Goal: Information Seeking & Learning: Learn about a topic

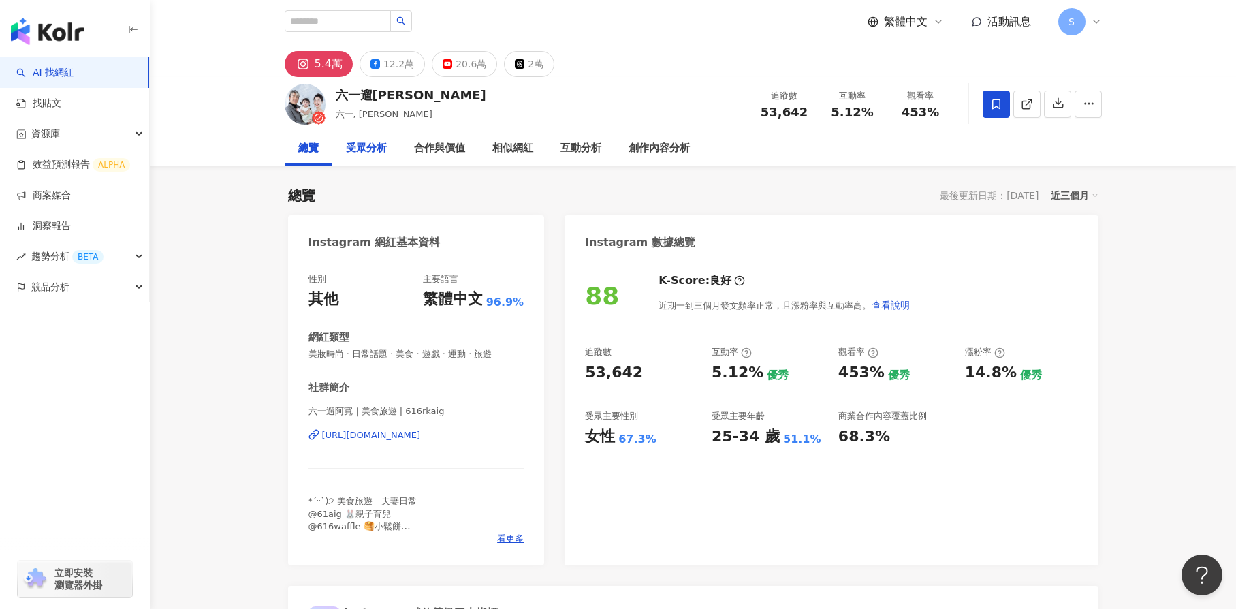
click at [392, 149] on div "受眾分析" at bounding box center [366, 148] width 68 height 34
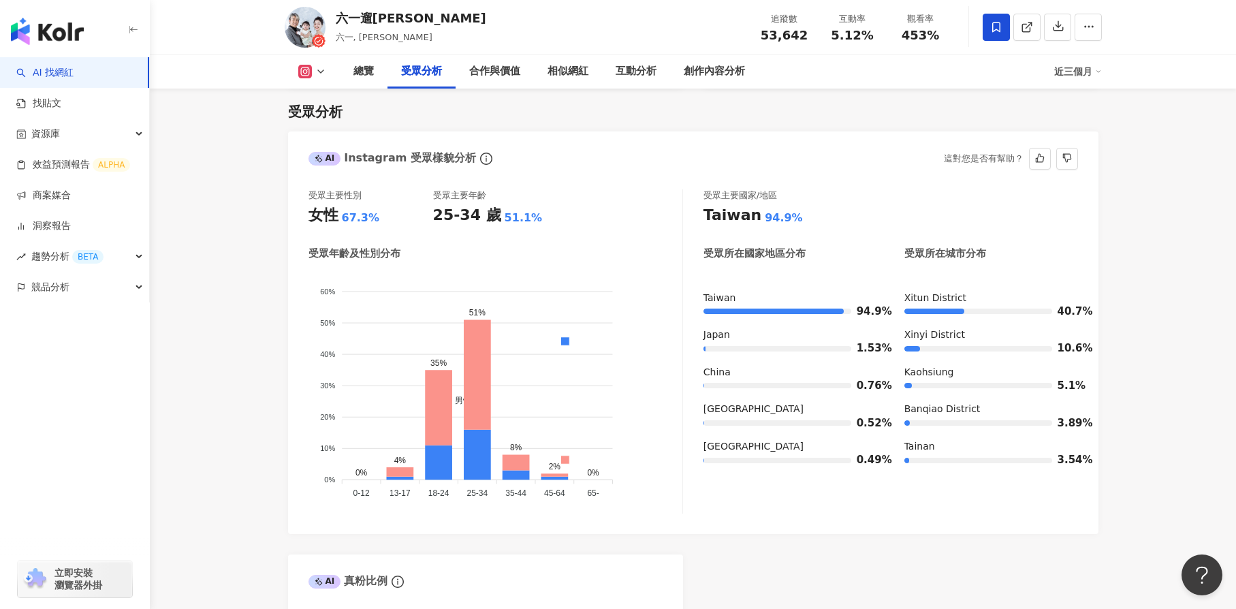
click at [596, 212] on div "受眾主要性別 女性 67.3% 受眾主要年齡 25-34 歲 51.1%" at bounding box center [496, 207] width 374 height 37
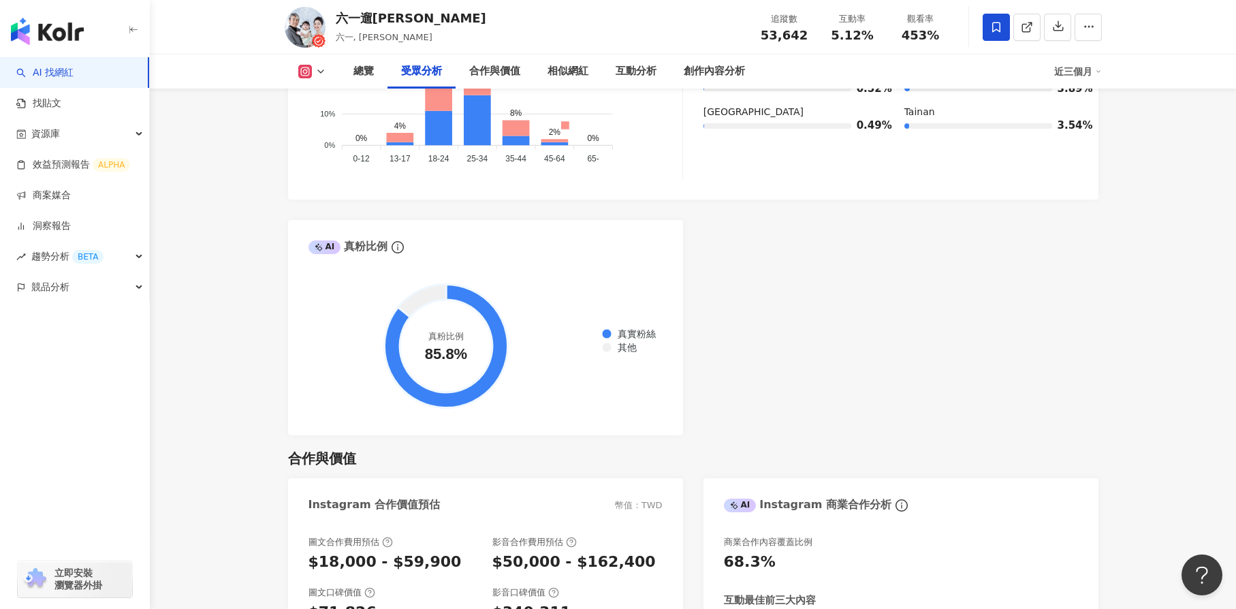
scroll to position [1572, 0]
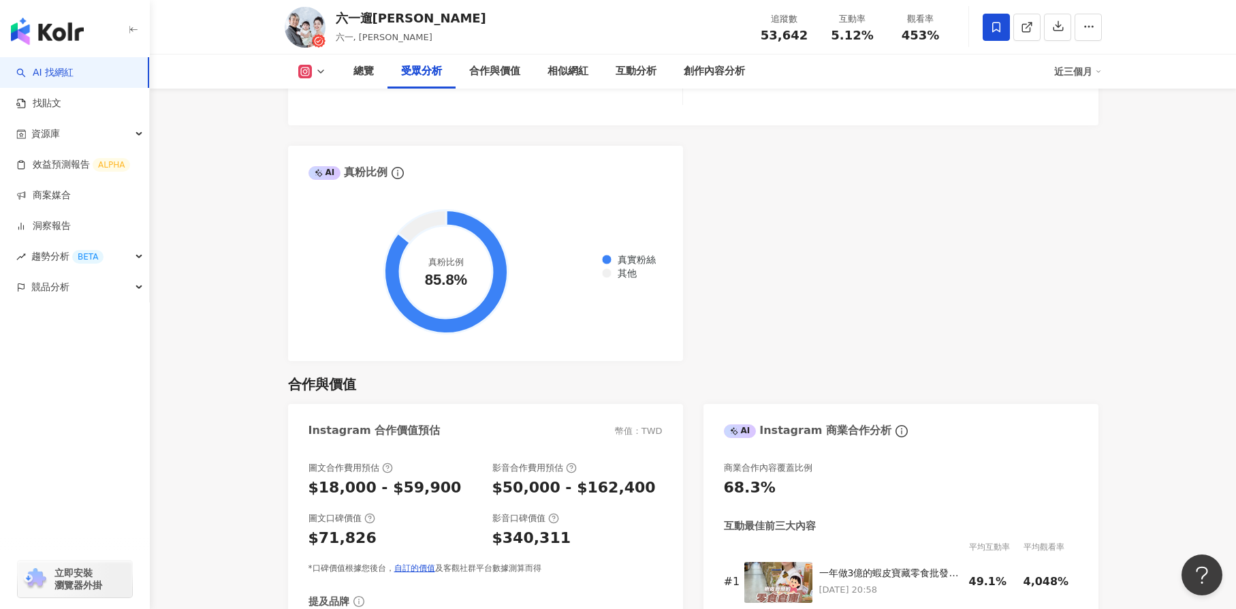
drag, startPoint x: 1004, startPoint y: 328, endPoint x: 842, endPoint y: 310, distance: 163.2
drag, startPoint x: 842, startPoint y: 310, endPoint x: 755, endPoint y: 311, distance: 87.2
click at [755, 311] on div "AI Instagram 受眾樣貌分析 受眾主要性別 女性 67.3% 受眾主要年齡 25-34 歲 51.1% 受眾年齡及性別分布 男性 女性 60% 60…" at bounding box center [693, 42] width 811 height 638
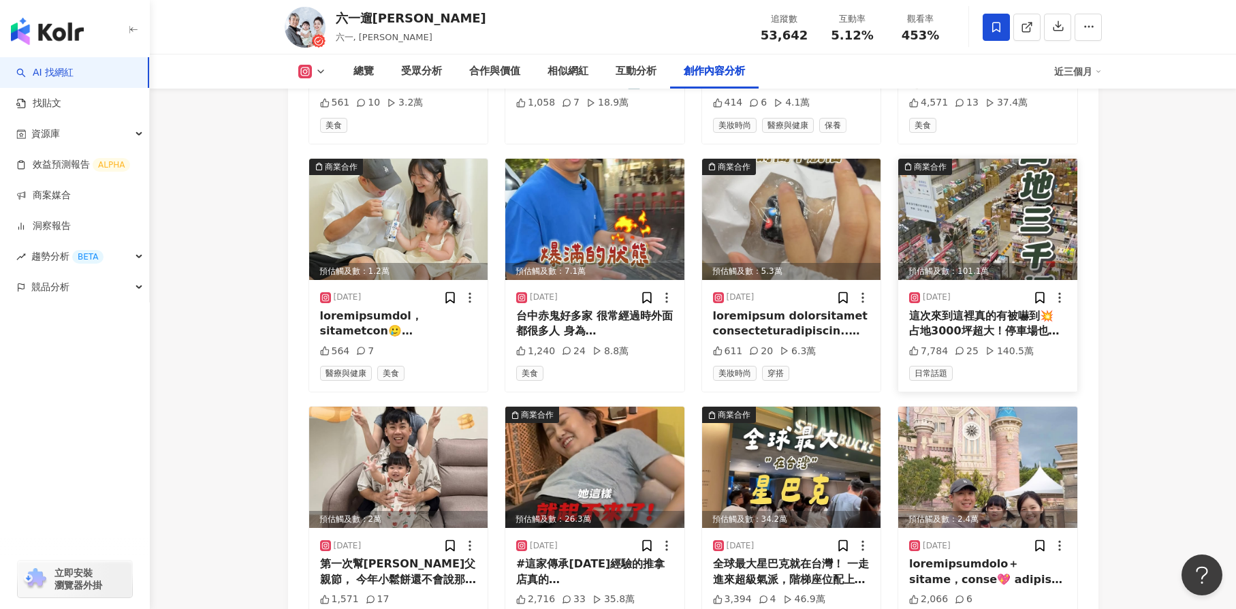
scroll to position [4638, 0]
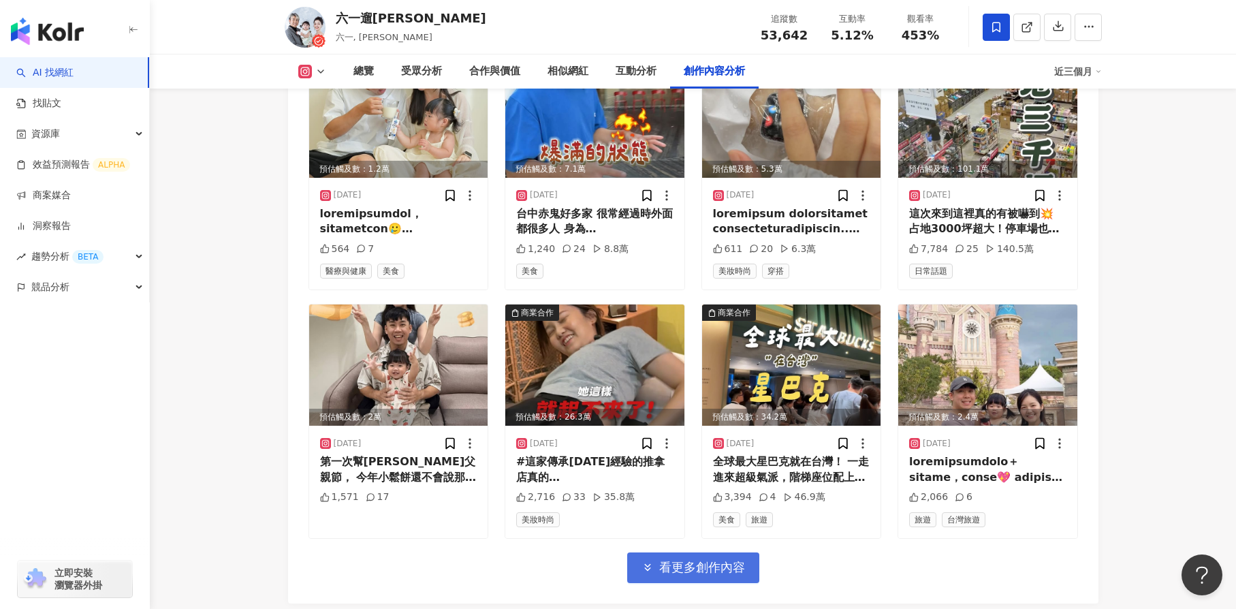
click at [660, 552] on button "看更多創作內容" at bounding box center [693, 567] width 132 height 31
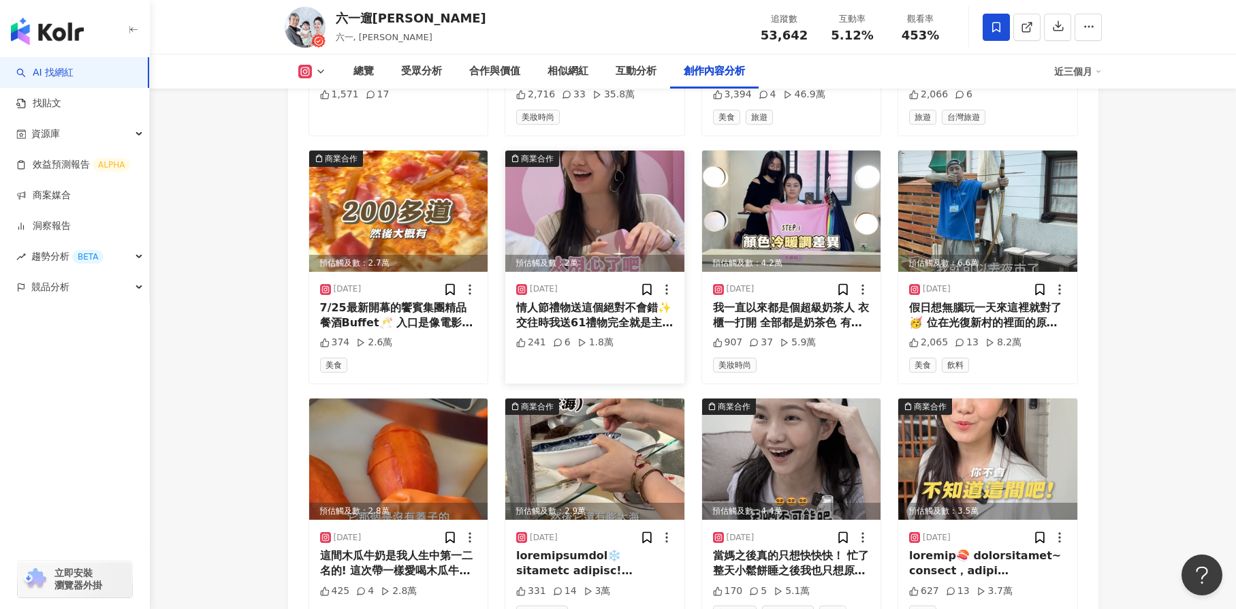
scroll to position [5046, 0]
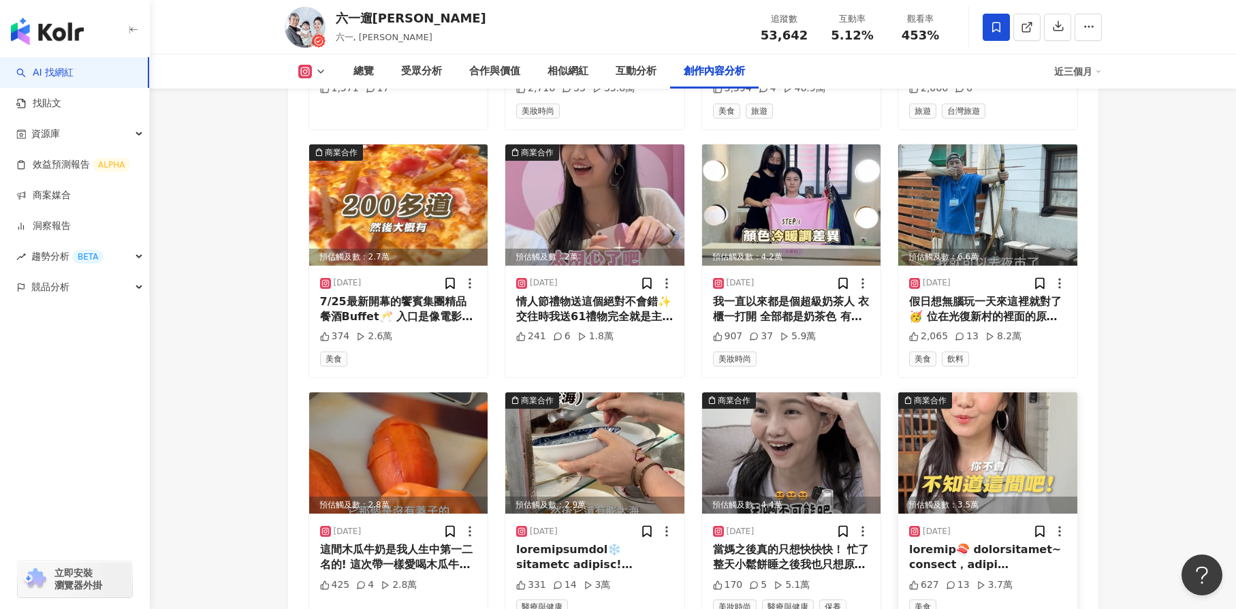
click at [984, 426] on img at bounding box center [988, 452] width 179 height 121
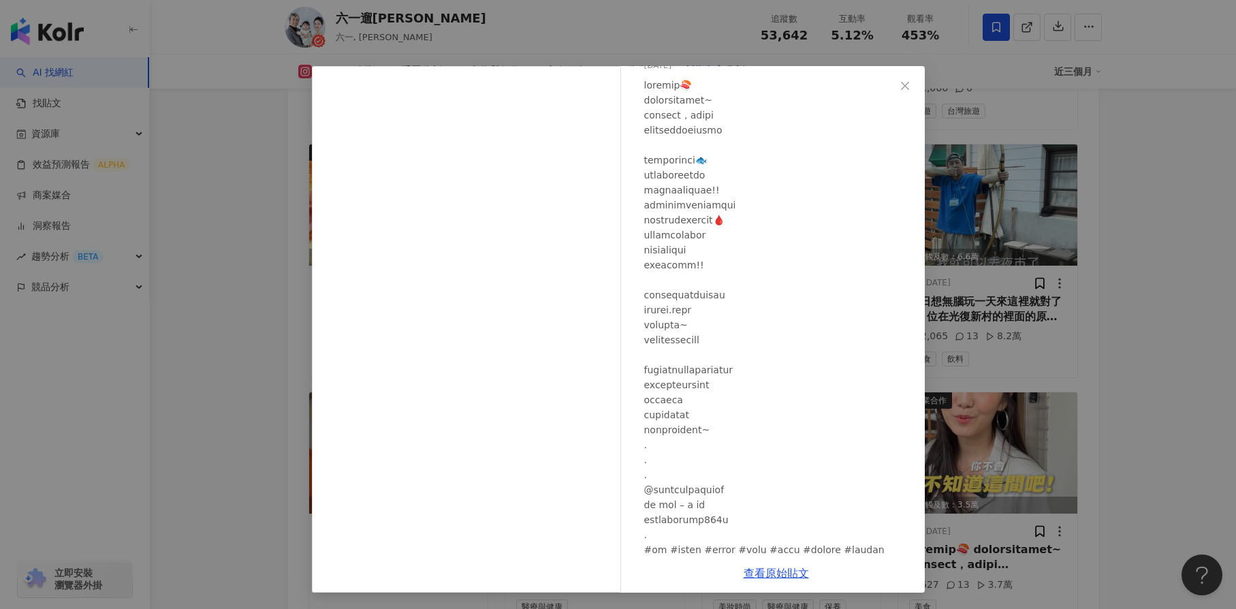
scroll to position [115, 0]
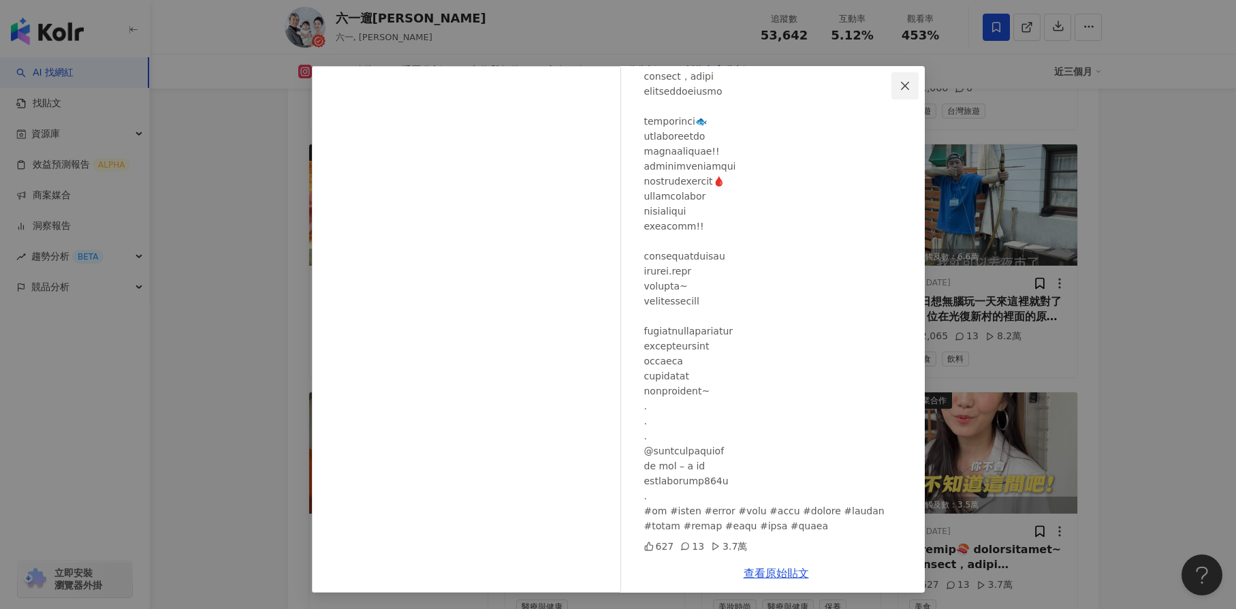
click at [900, 84] on icon "close" at bounding box center [905, 85] width 11 height 11
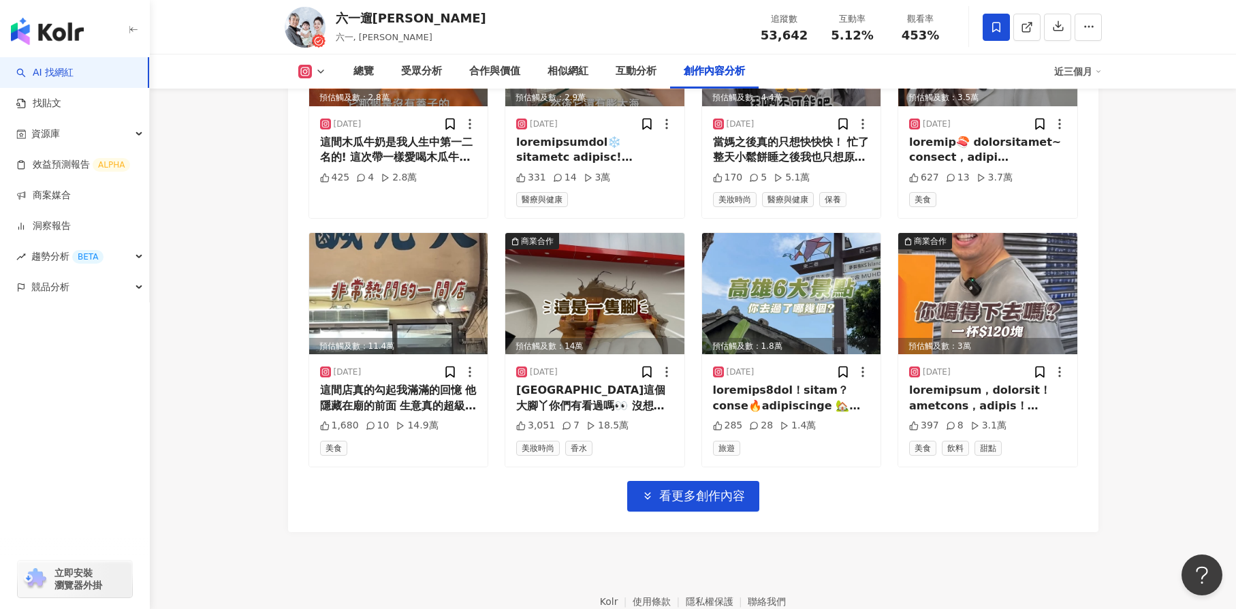
scroll to position [5455, 0]
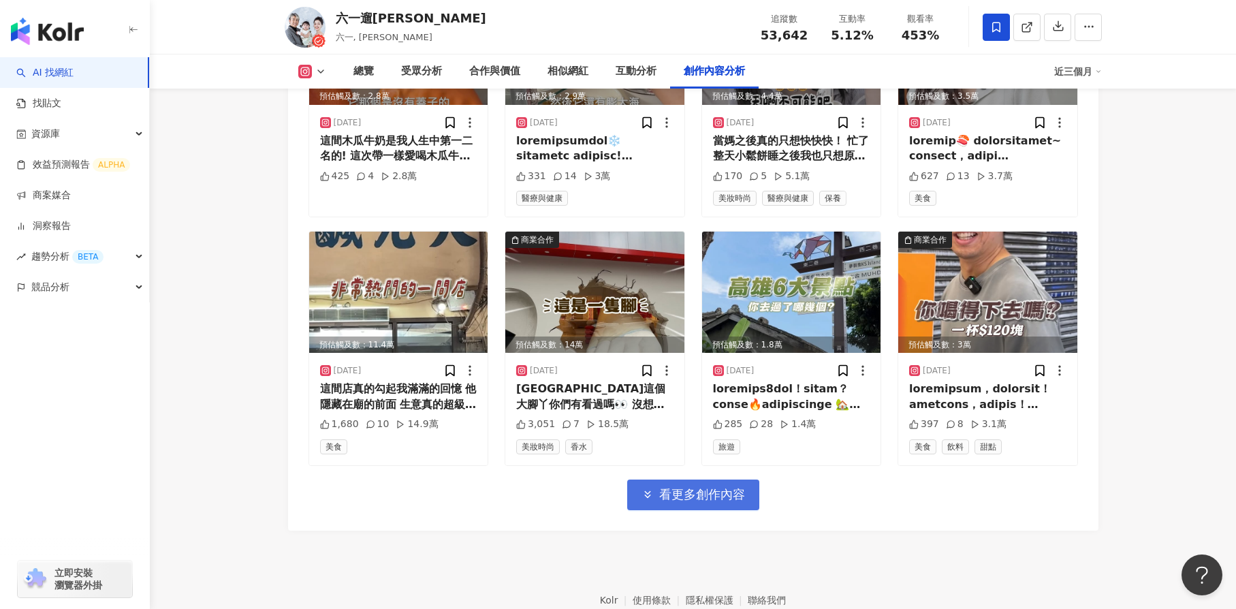
click at [680, 480] on button "看更多創作內容" at bounding box center [693, 495] width 132 height 31
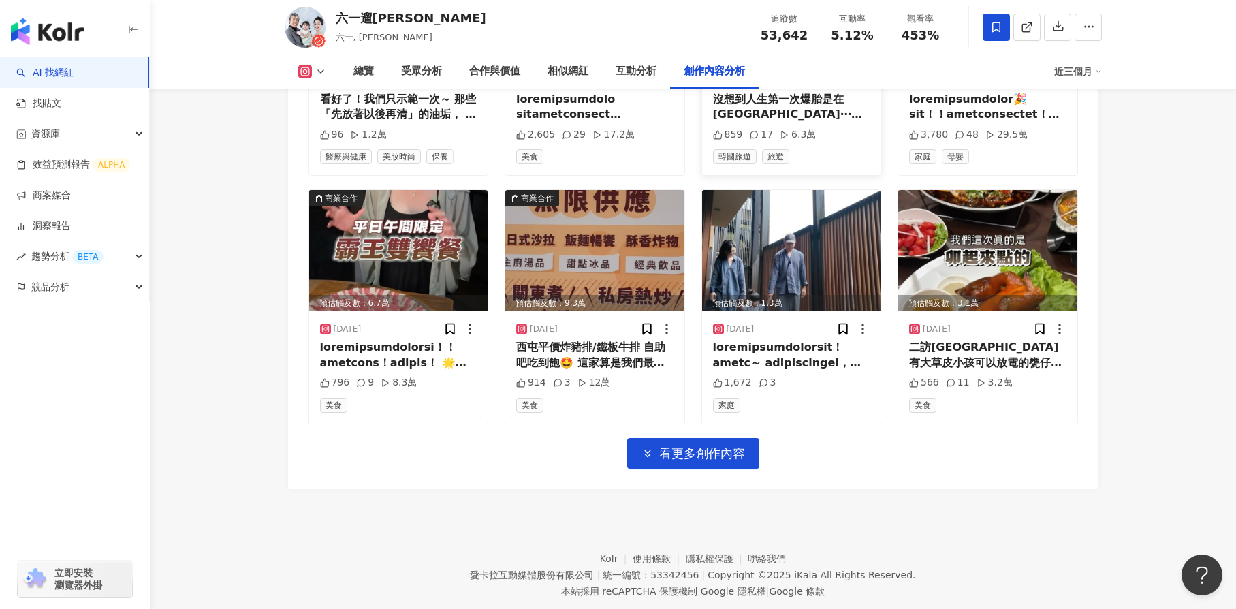
scroll to position [6242, 0]
click at [733, 446] on span "看更多創作內容" at bounding box center [702, 453] width 86 height 15
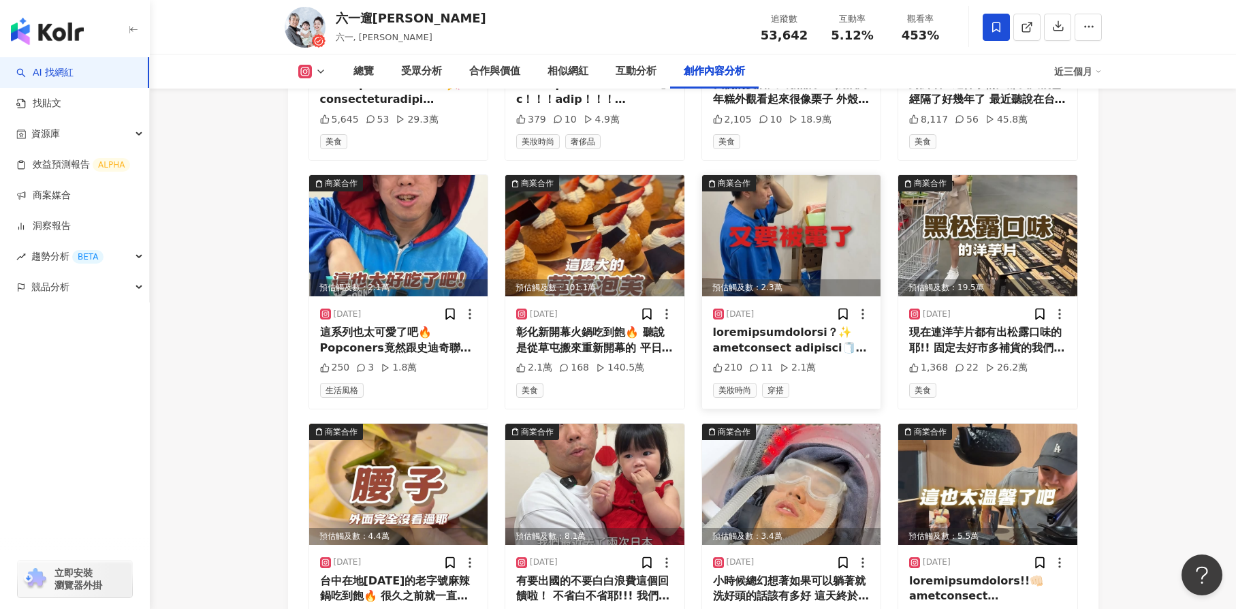
scroll to position [6855, 0]
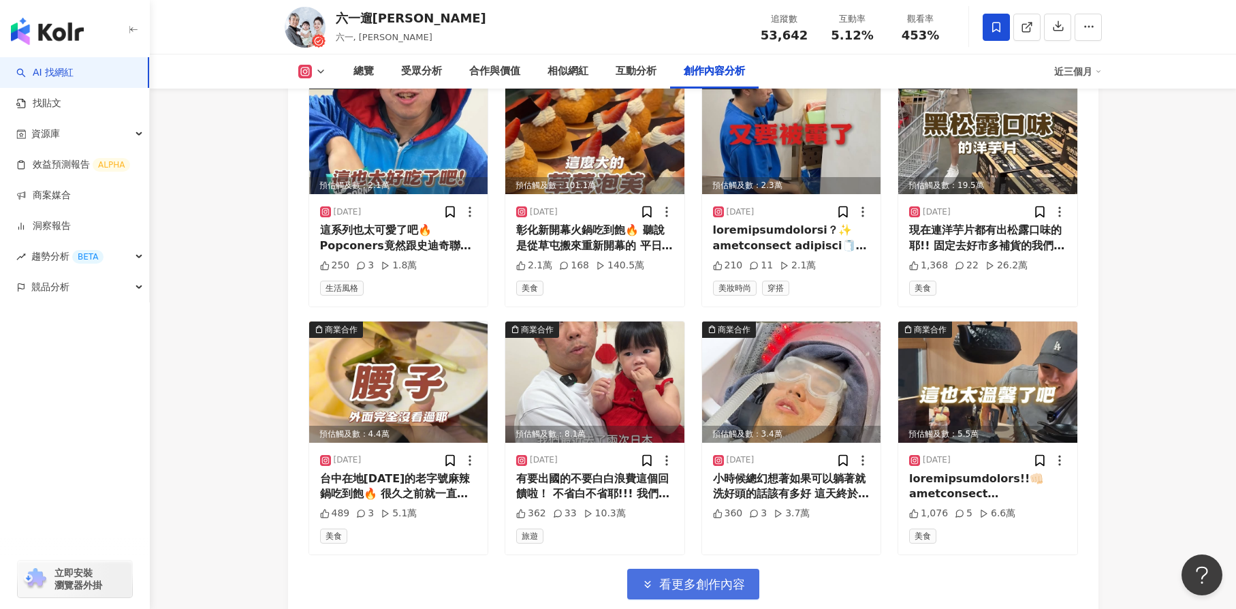
click at [713, 577] on span "看更多創作內容" at bounding box center [702, 584] width 86 height 15
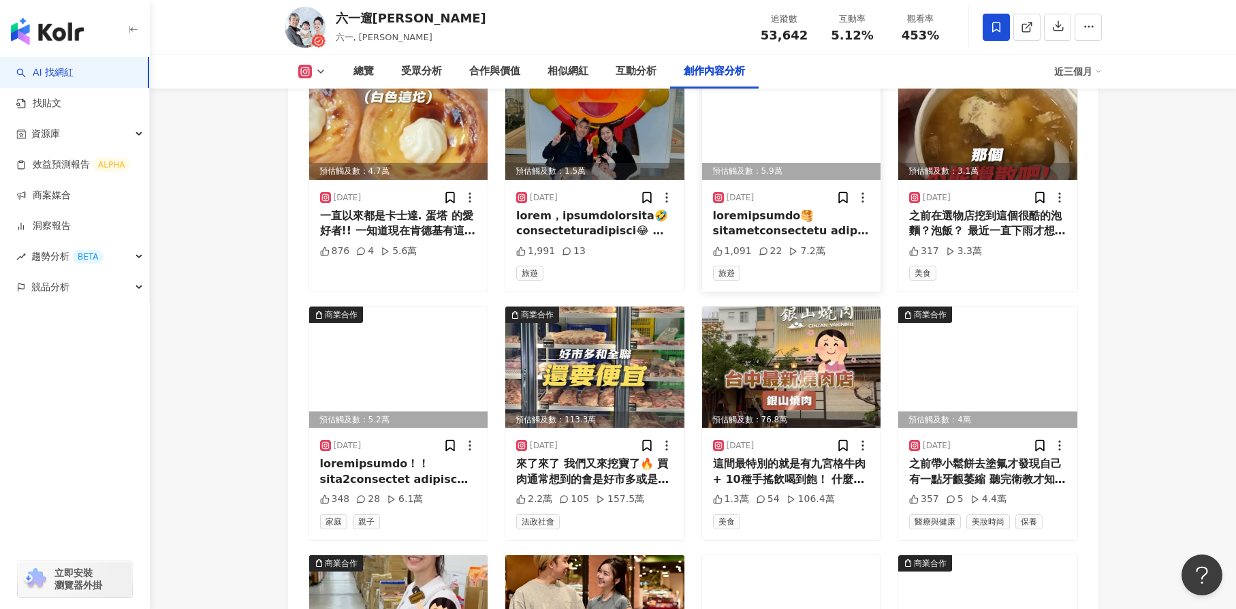
scroll to position [7570, 0]
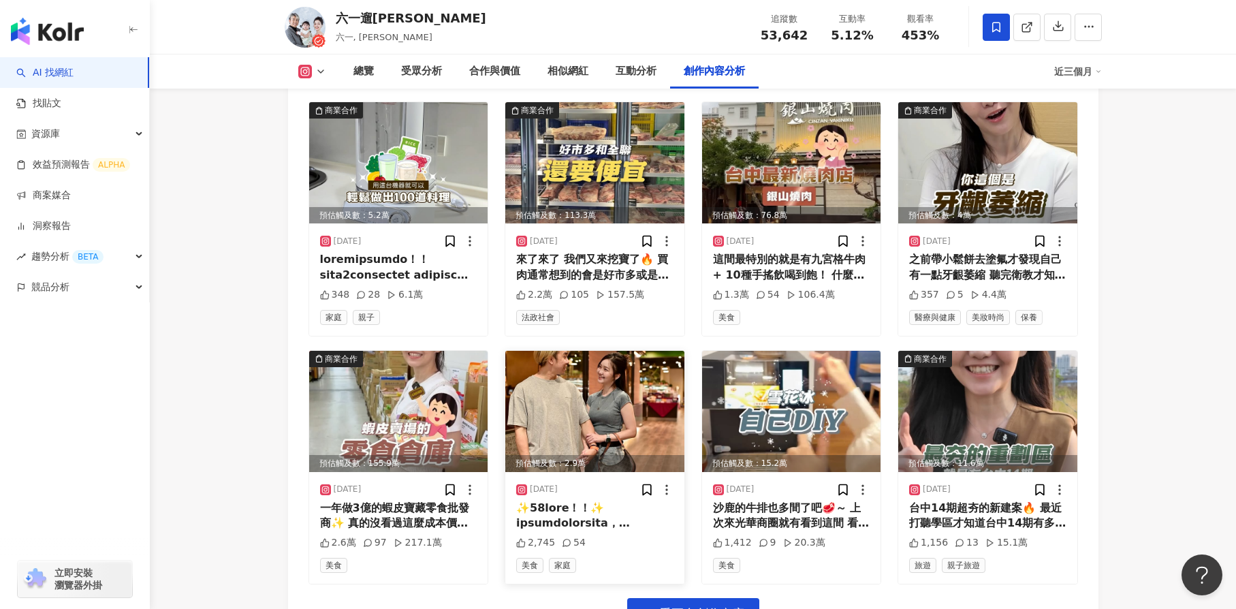
click at [602, 358] on img at bounding box center [594, 411] width 179 height 121
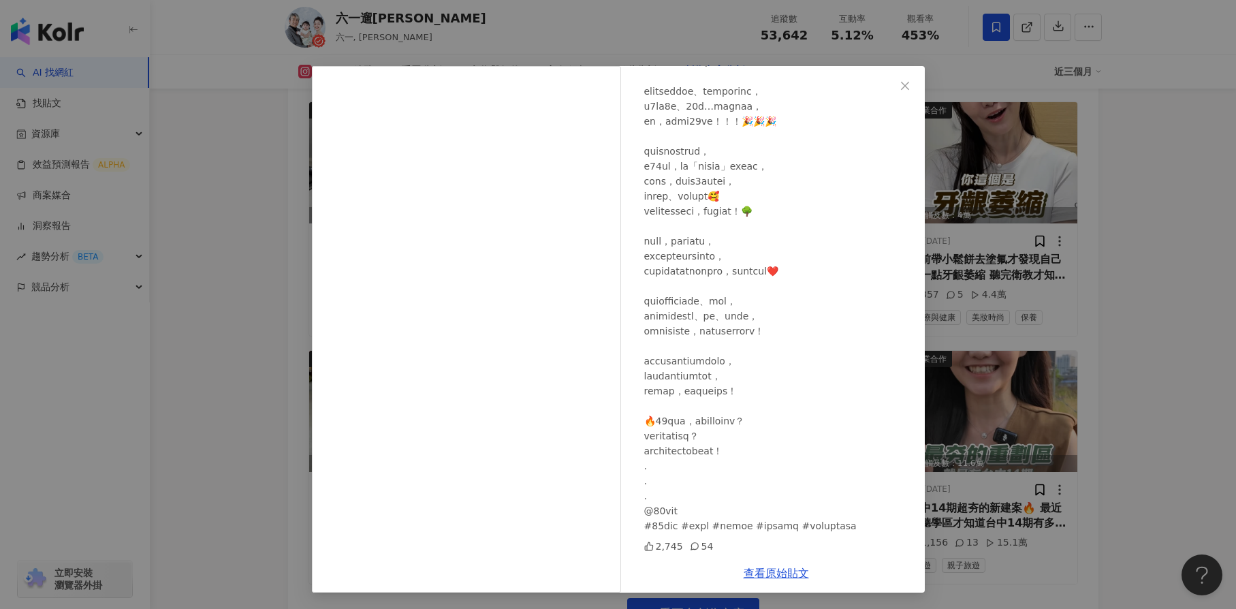
scroll to position [7672, 0]
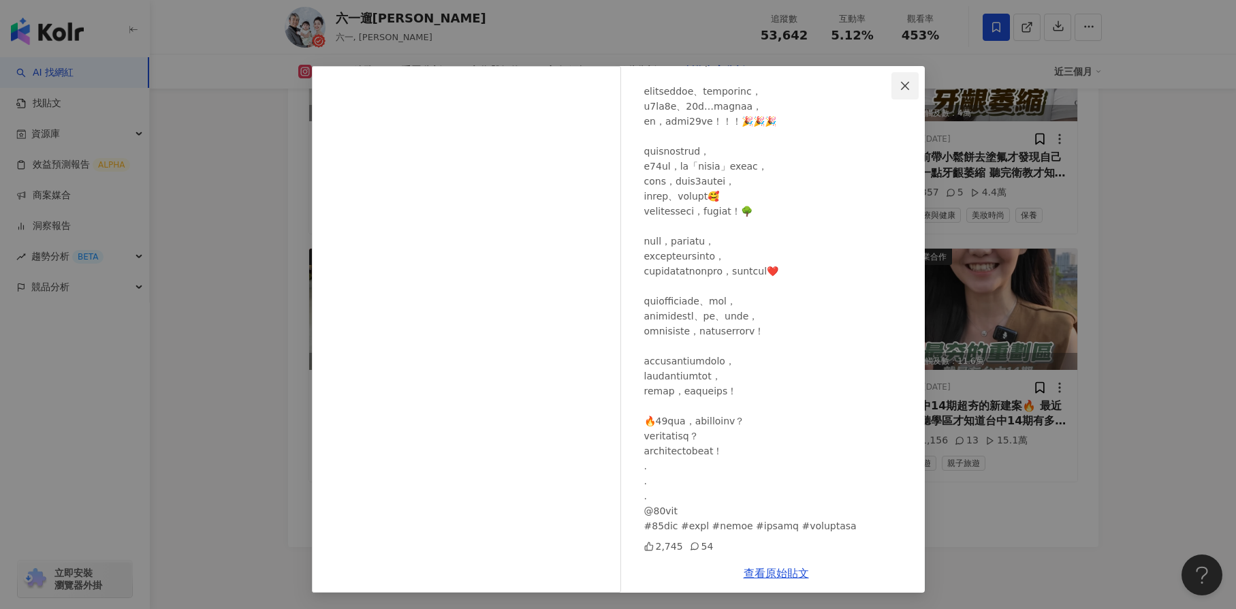
click at [900, 82] on icon "close" at bounding box center [905, 85] width 11 height 11
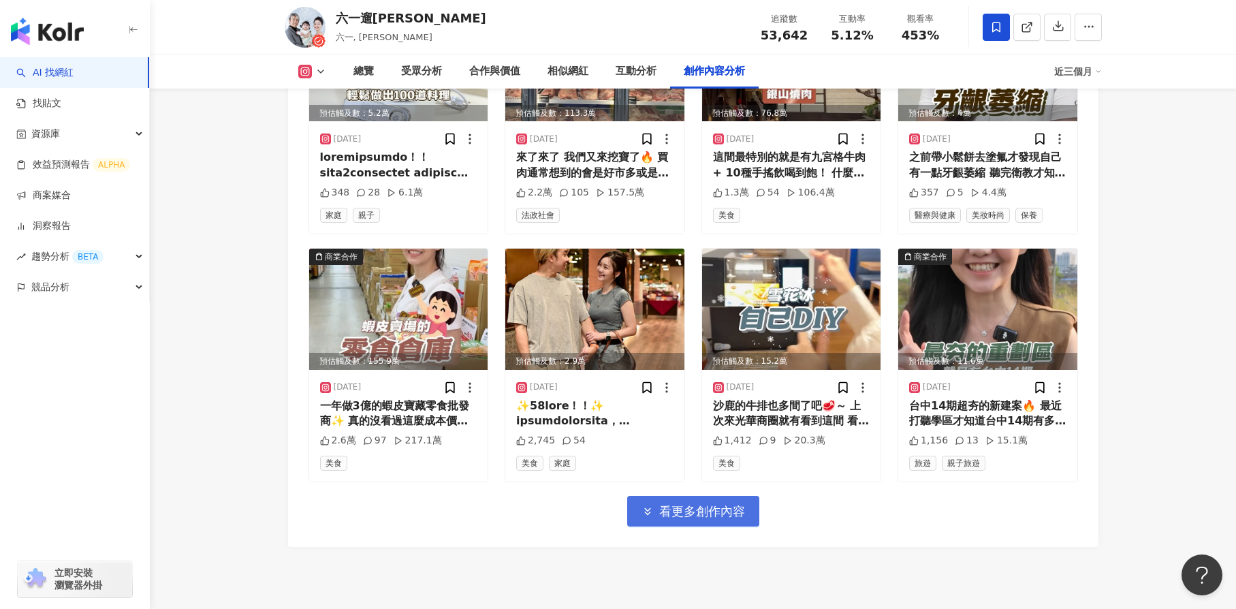
click at [742, 504] on span "看更多創作內容" at bounding box center [702, 511] width 86 height 15
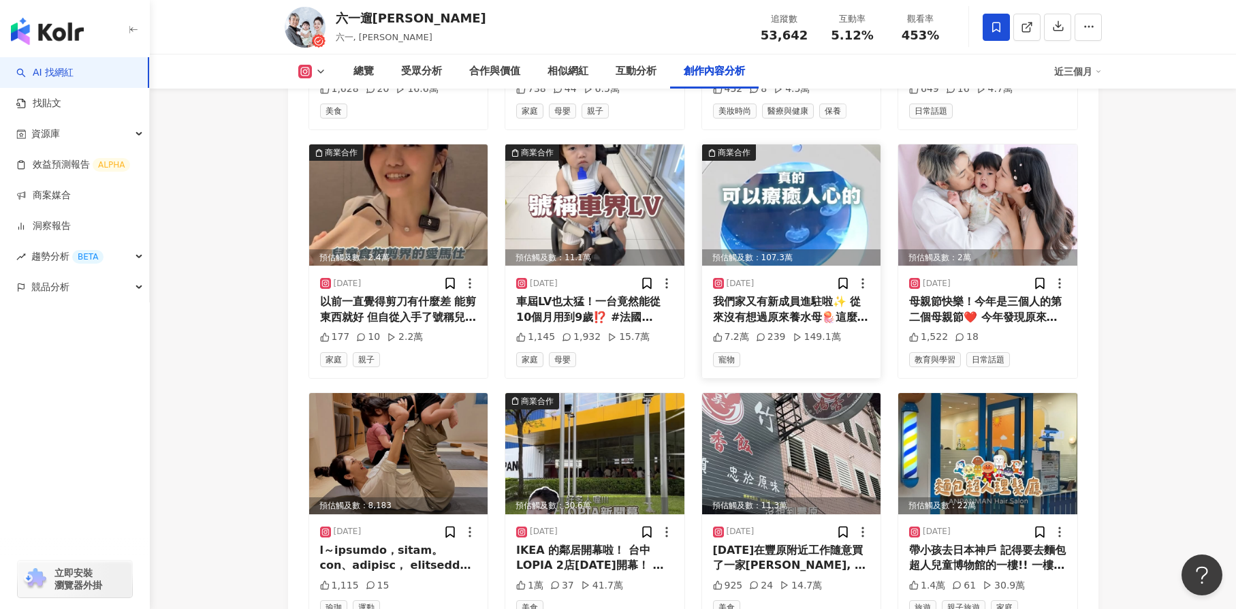
scroll to position [8388, 0]
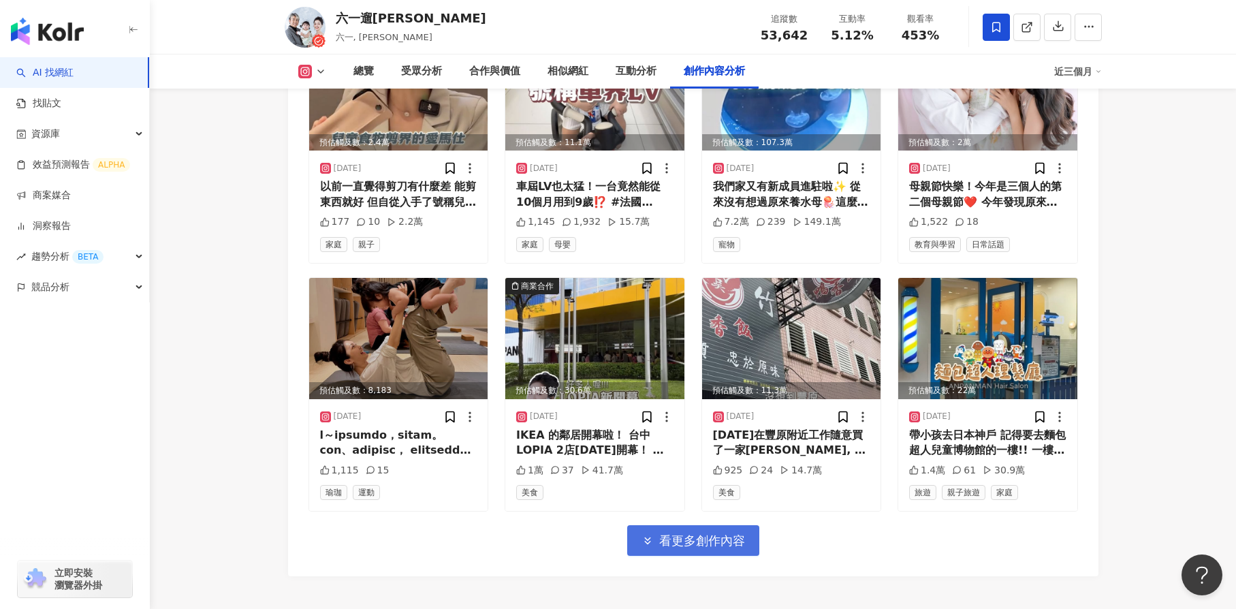
click at [701, 533] on span "看更多創作內容" at bounding box center [702, 540] width 86 height 15
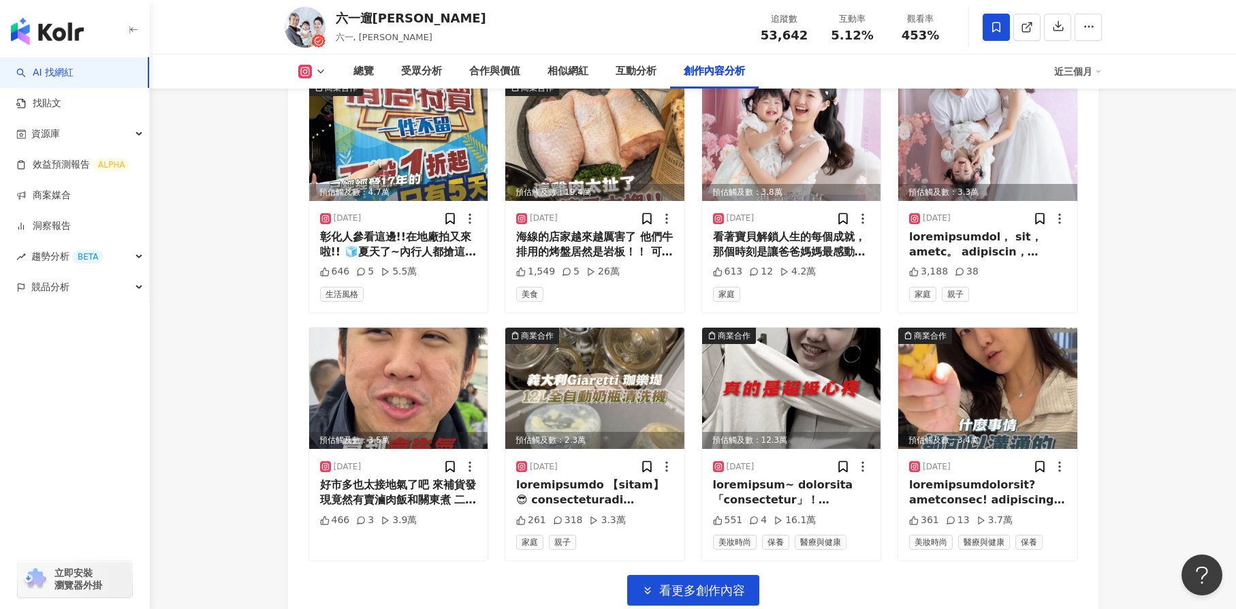
scroll to position [9103, 0]
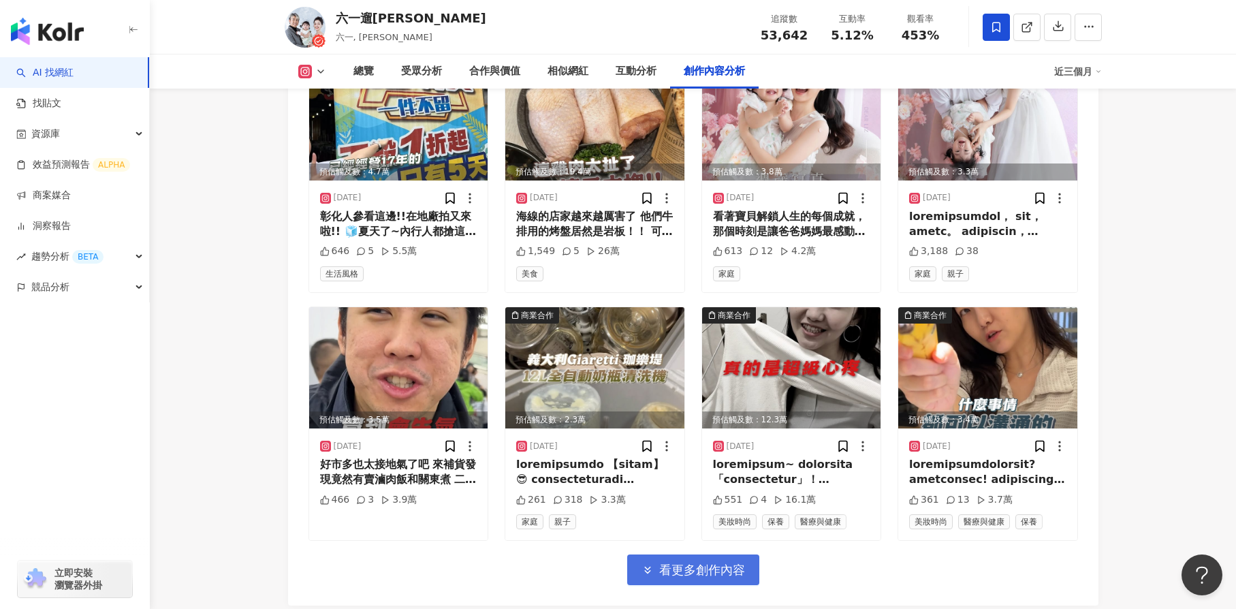
click at [693, 555] on button "看更多創作內容" at bounding box center [693, 570] width 132 height 31
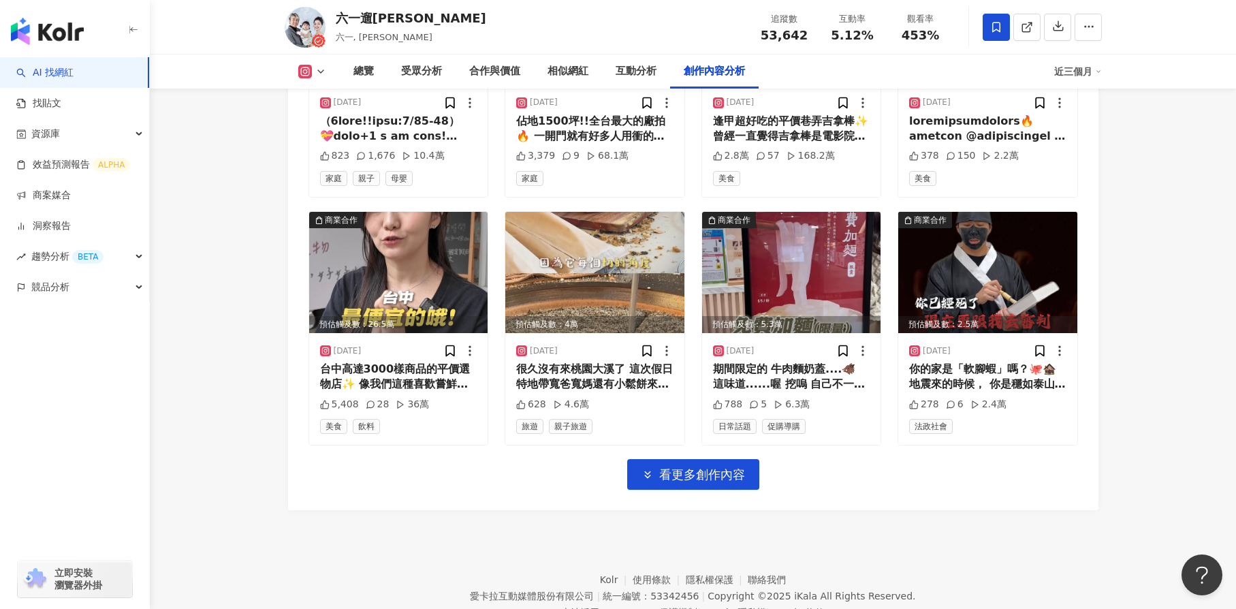
scroll to position [9965, 0]
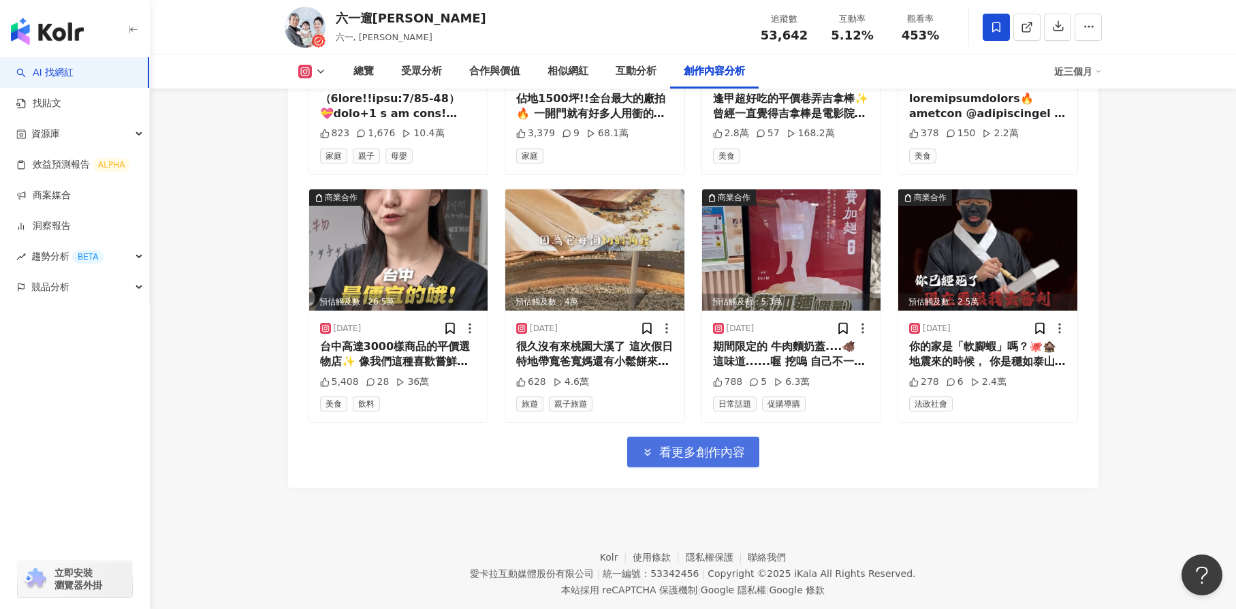
click at [705, 445] on span "看更多創作內容" at bounding box center [702, 452] width 86 height 15
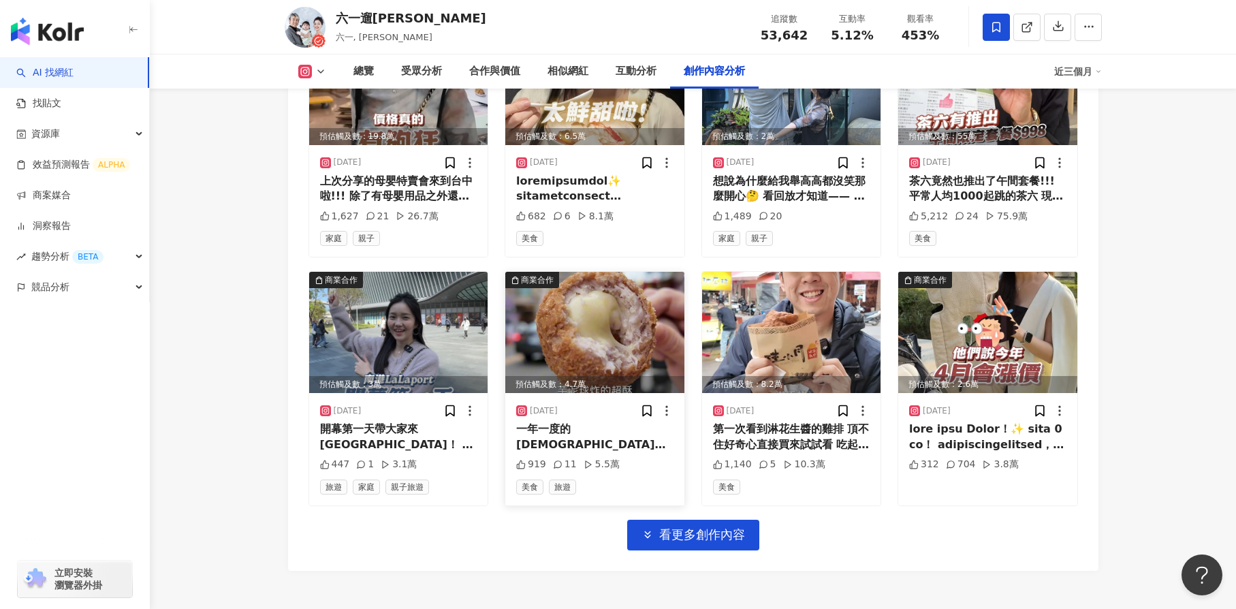
scroll to position [10681, 0]
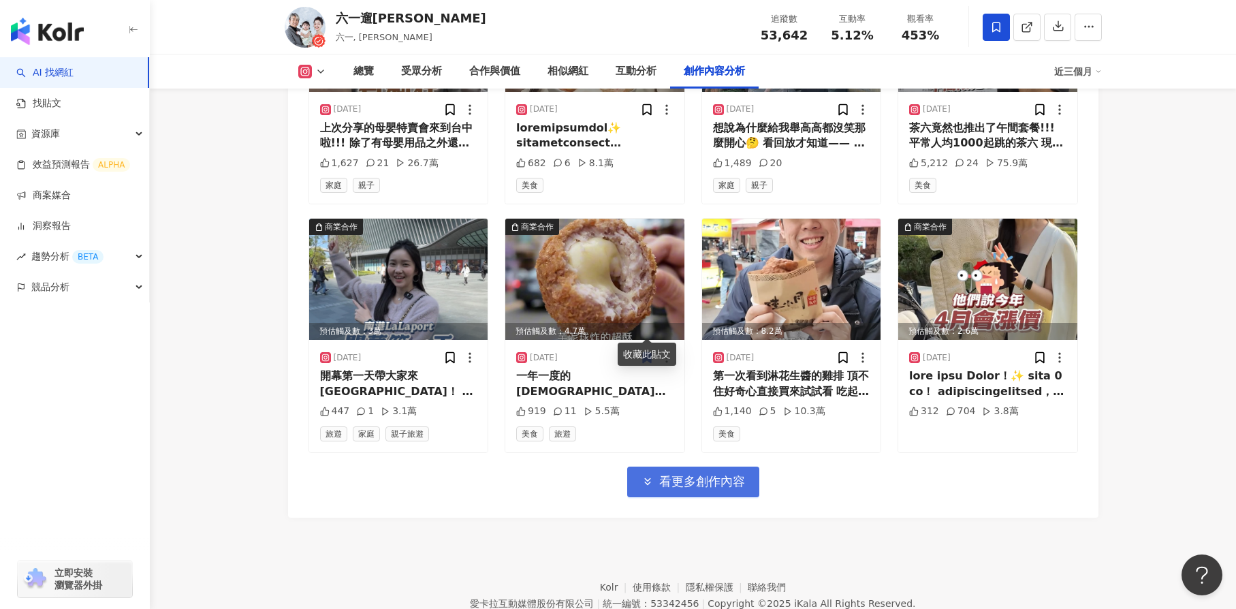
click at [715, 467] on button "看更多創作內容" at bounding box center [693, 482] width 132 height 31
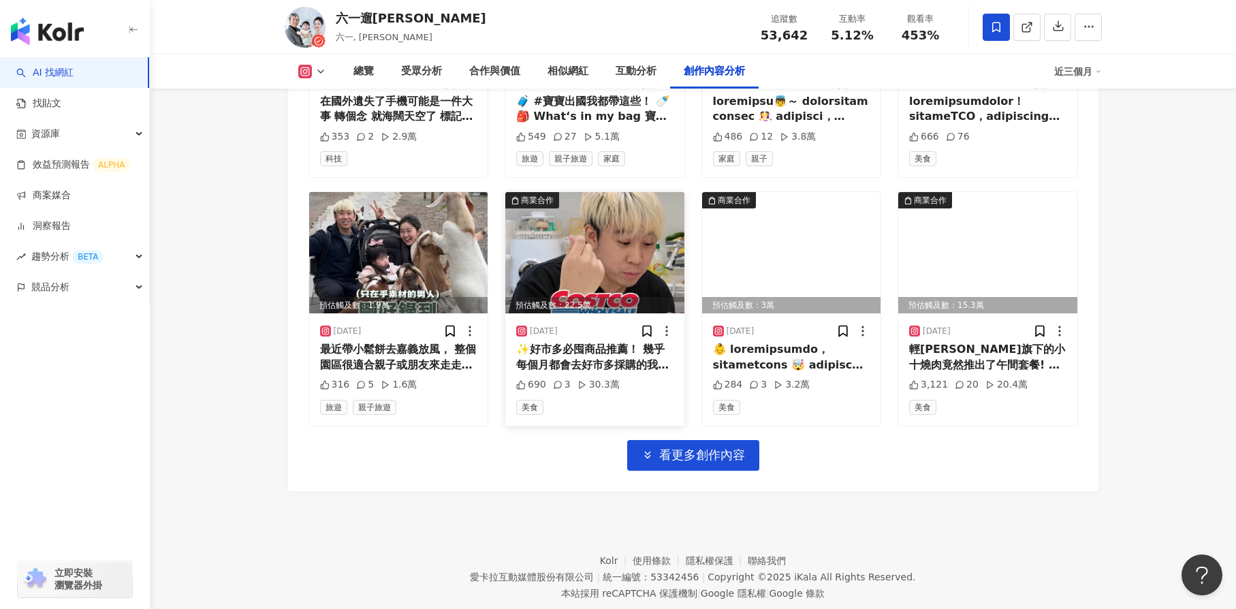
scroll to position [11455, 0]
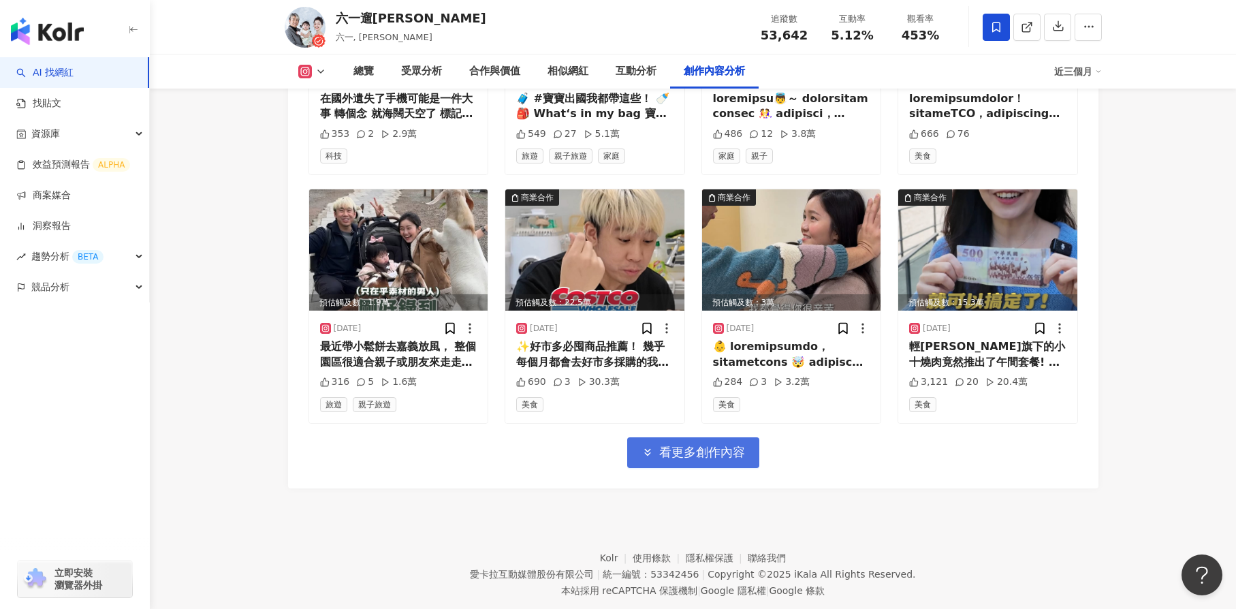
click at [746, 437] on button "看更多創作內容" at bounding box center [693, 452] width 132 height 31
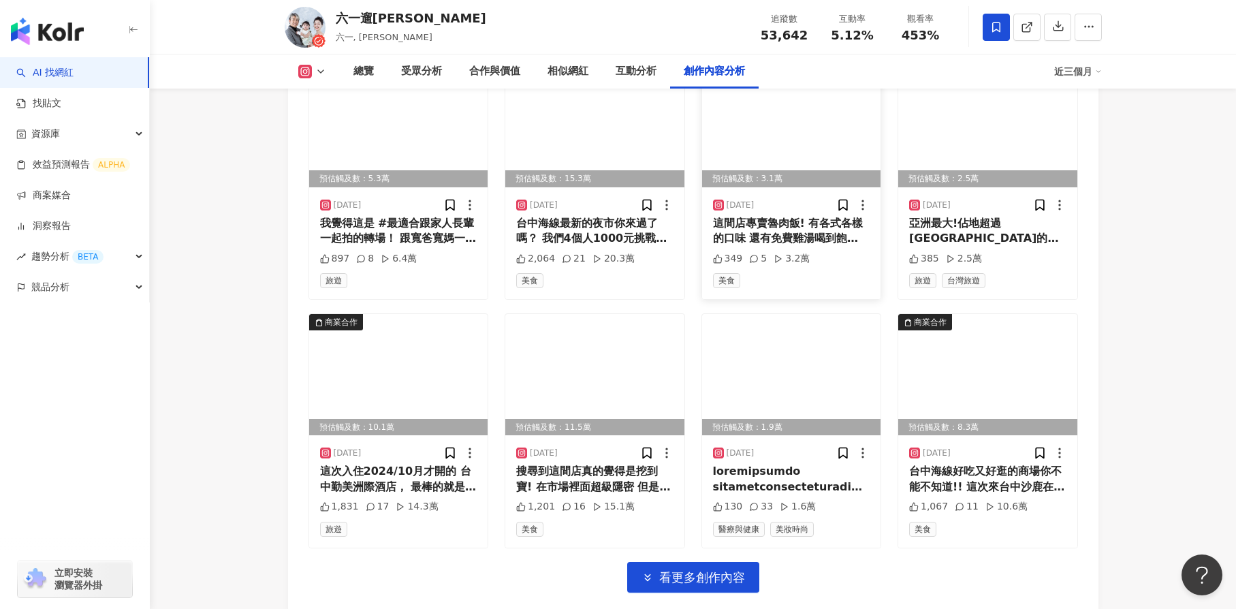
scroll to position [12086, 0]
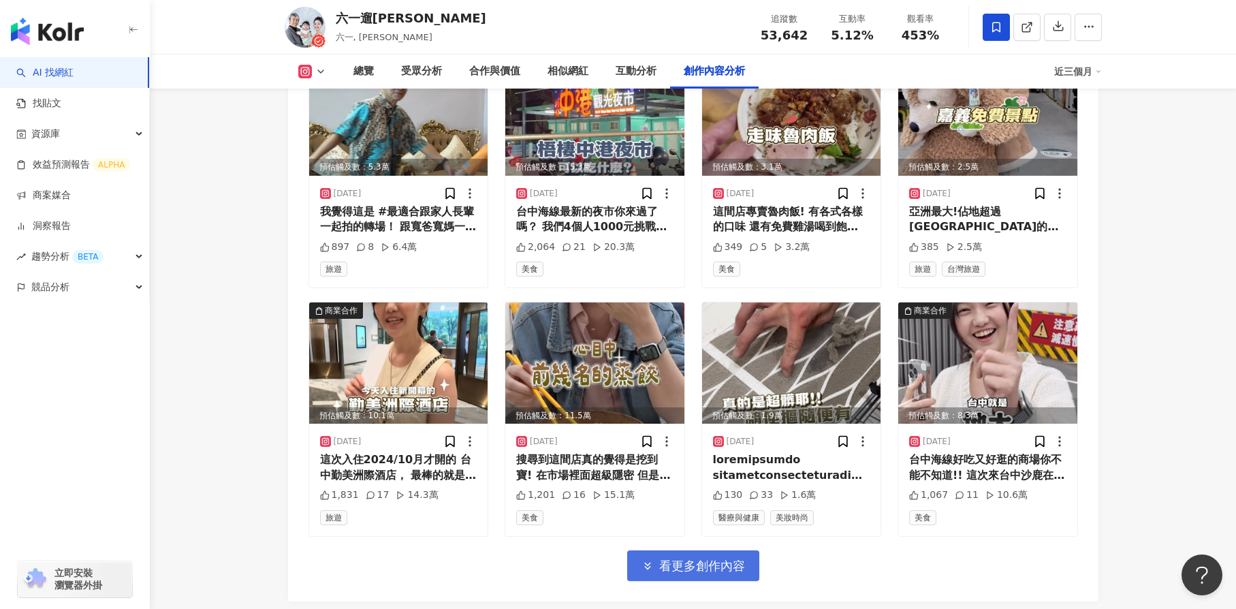
click at [743, 559] on span "看更多創作內容" at bounding box center [702, 566] width 86 height 15
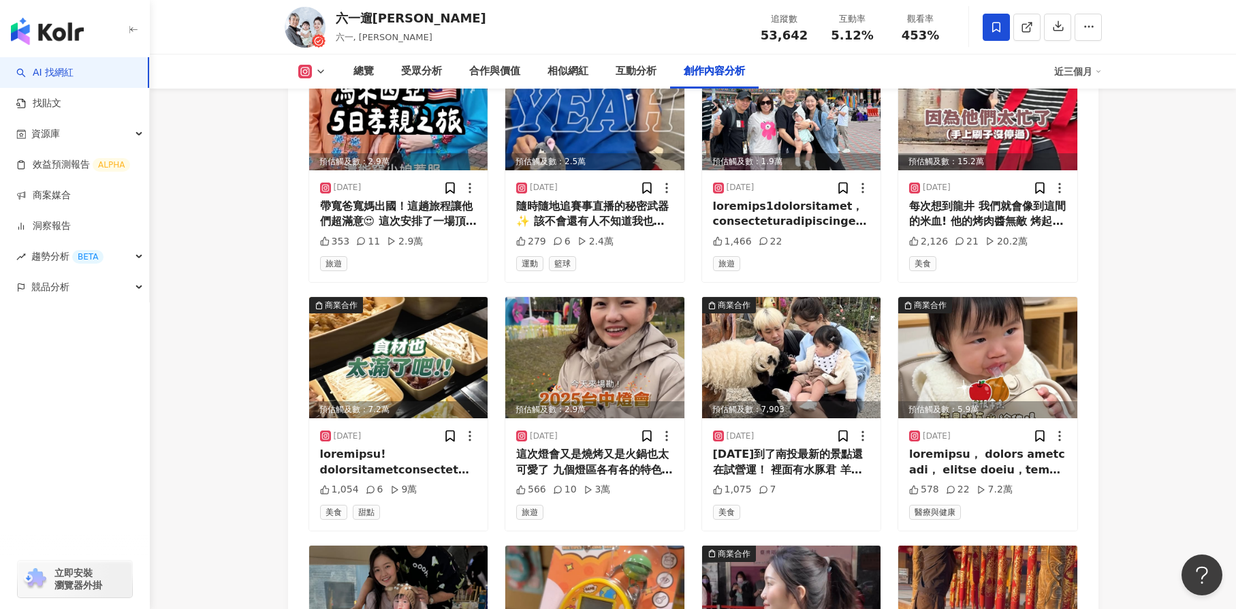
scroll to position [12597, 0]
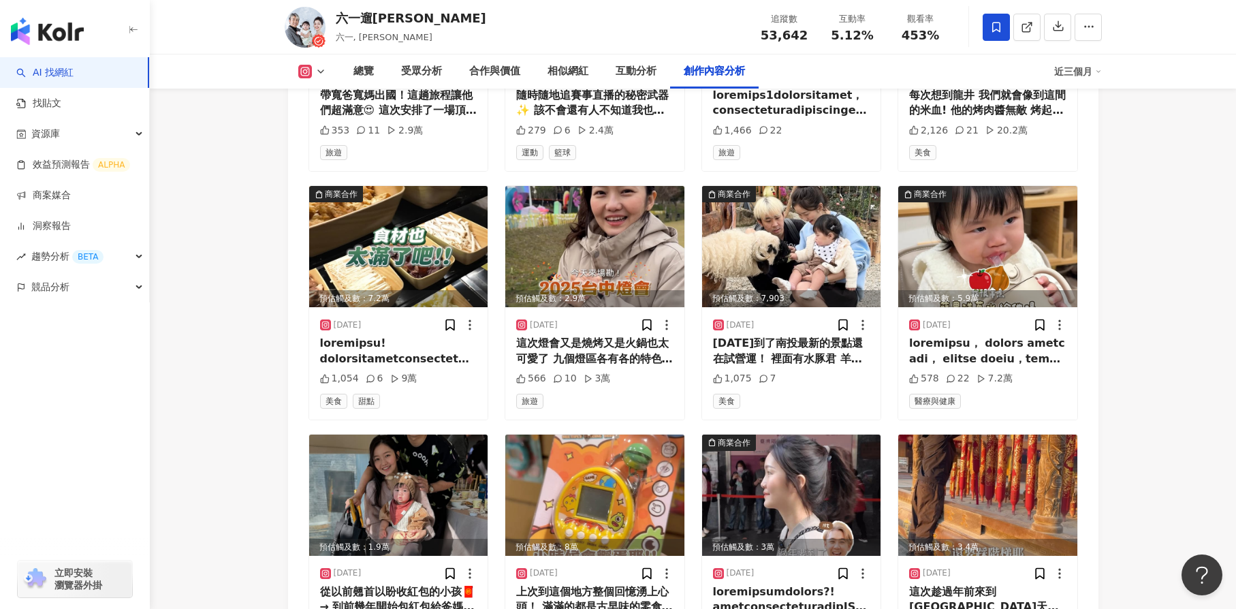
scroll to position [12801, 0]
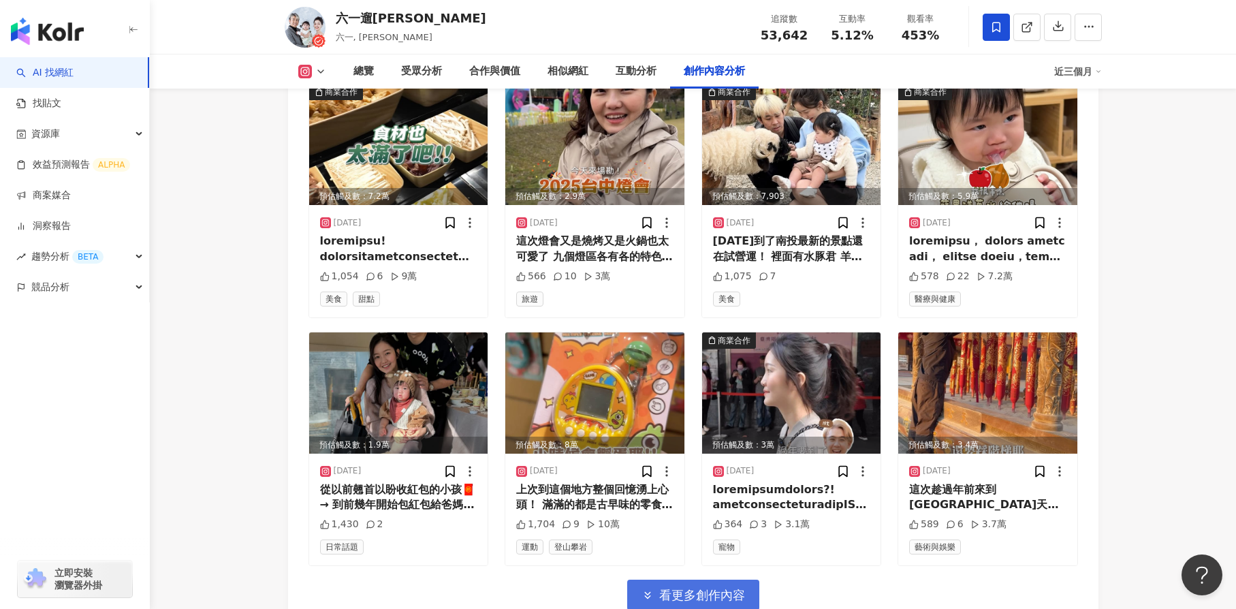
click at [687, 588] on span "看更多創作內容" at bounding box center [702, 595] width 86 height 15
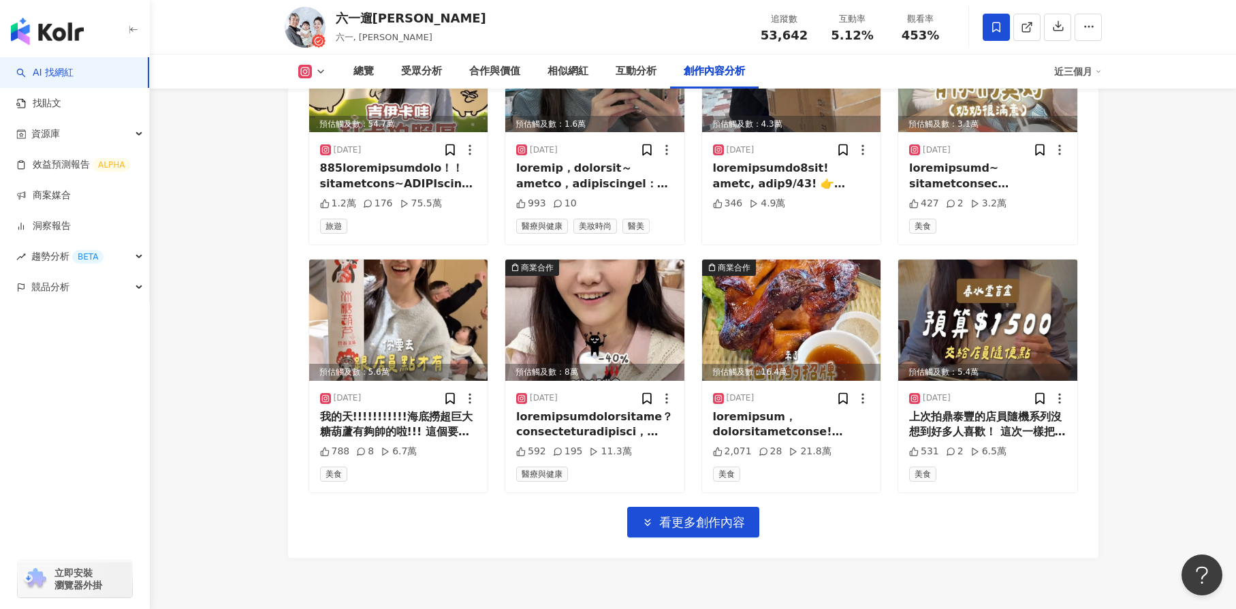
scroll to position [13689, 0]
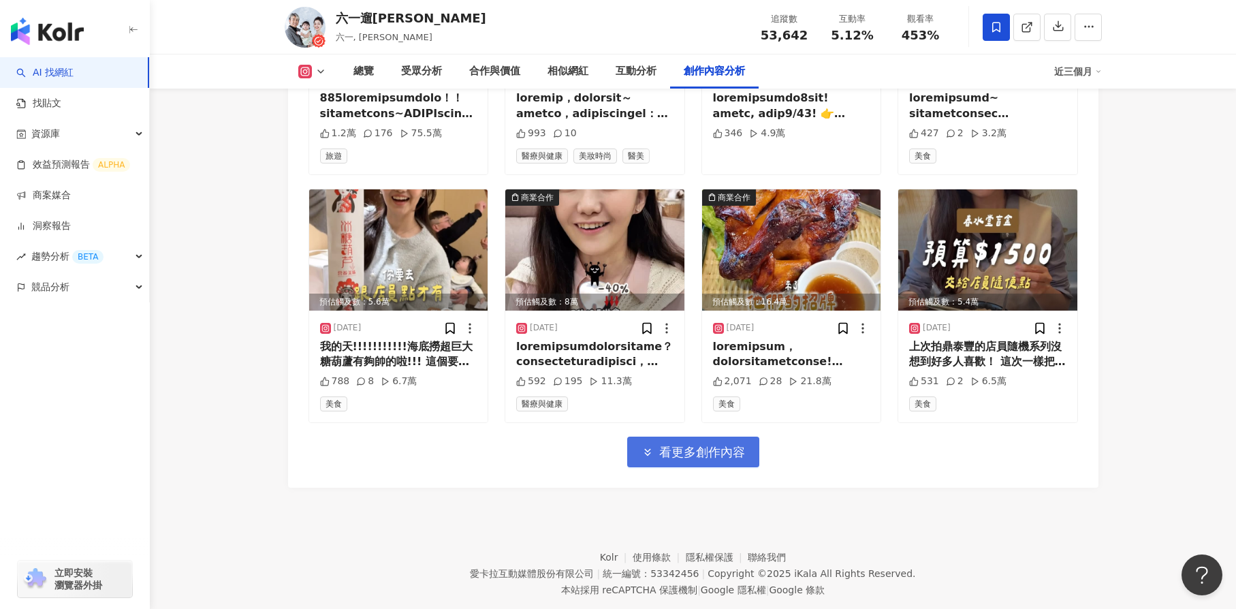
click at [666, 445] on span "看更多創作內容" at bounding box center [702, 452] width 86 height 15
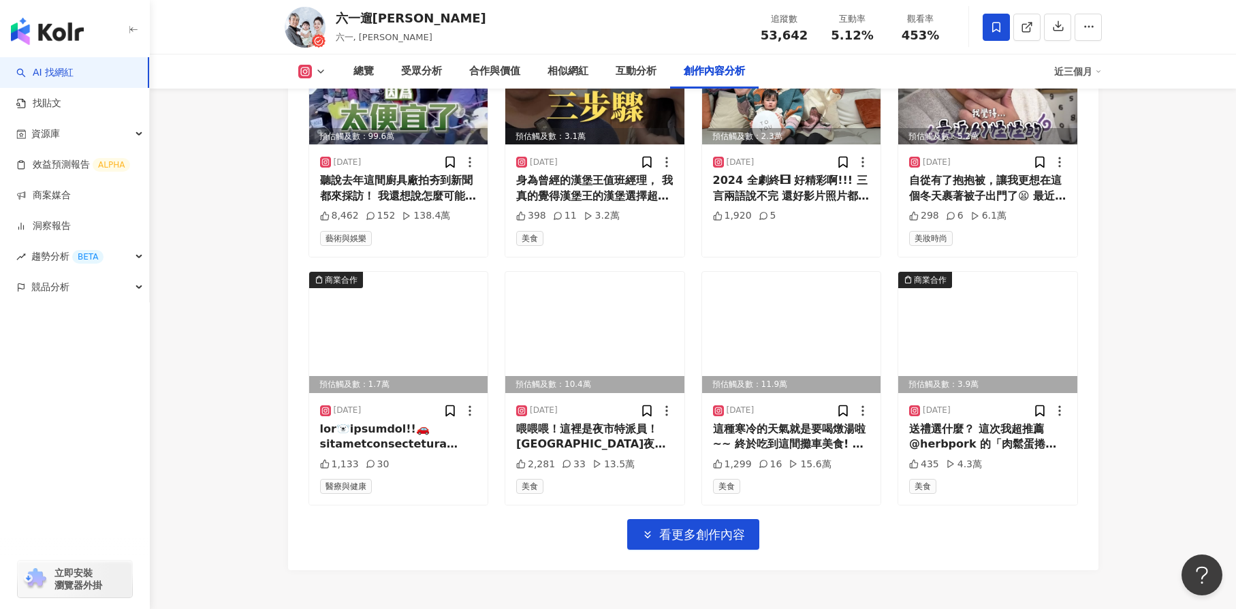
scroll to position [14404, 0]
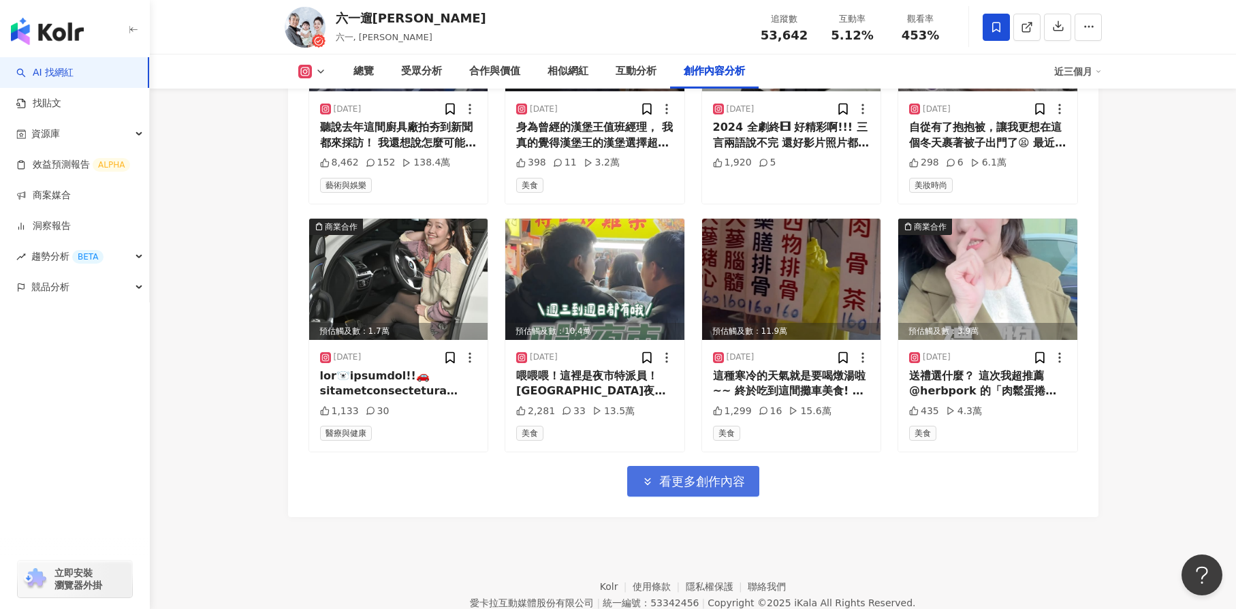
click at [693, 474] on span "看更多創作內容" at bounding box center [702, 481] width 86 height 15
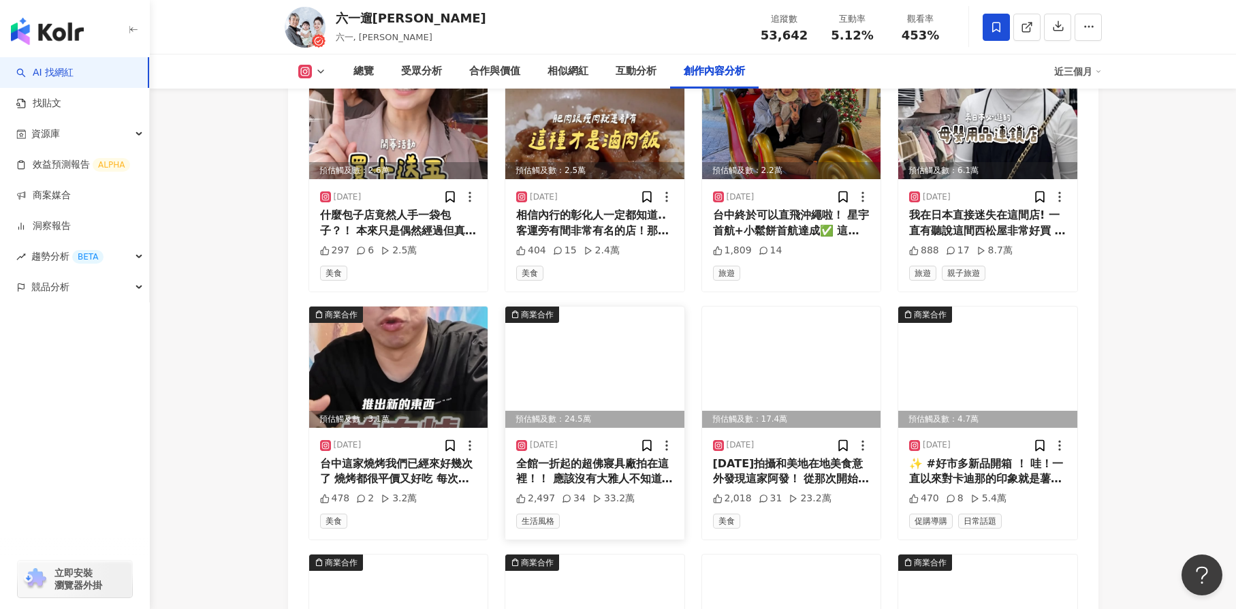
scroll to position [15017, 0]
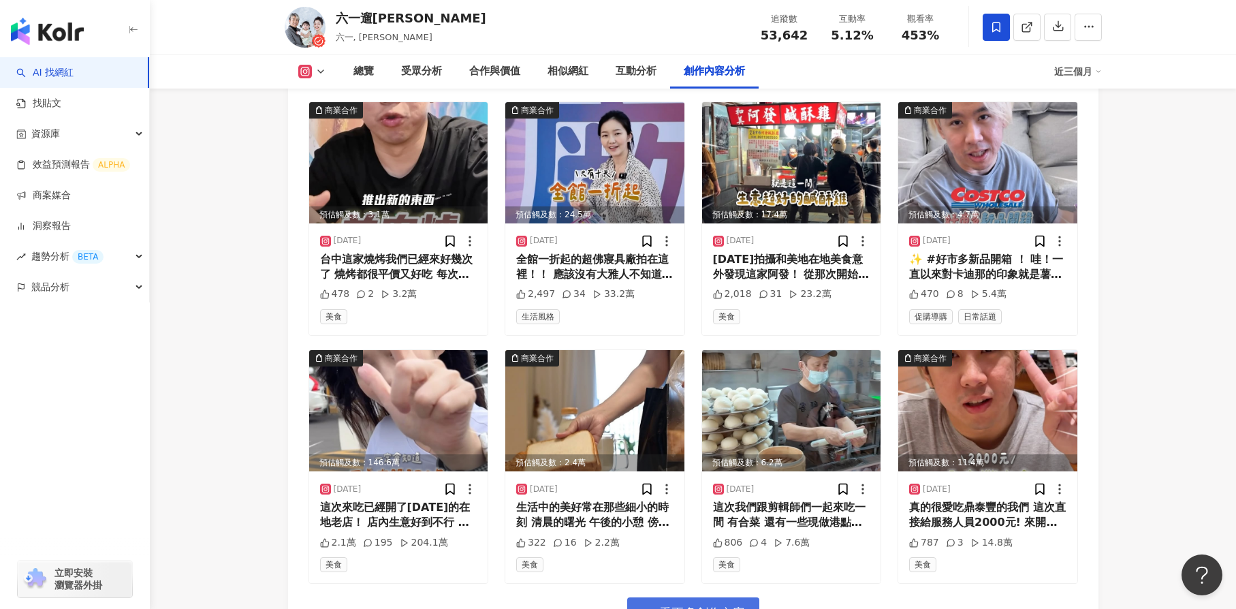
click at [699, 606] on span "看更多創作內容" at bounding box center [702, 613] width 86 height 15
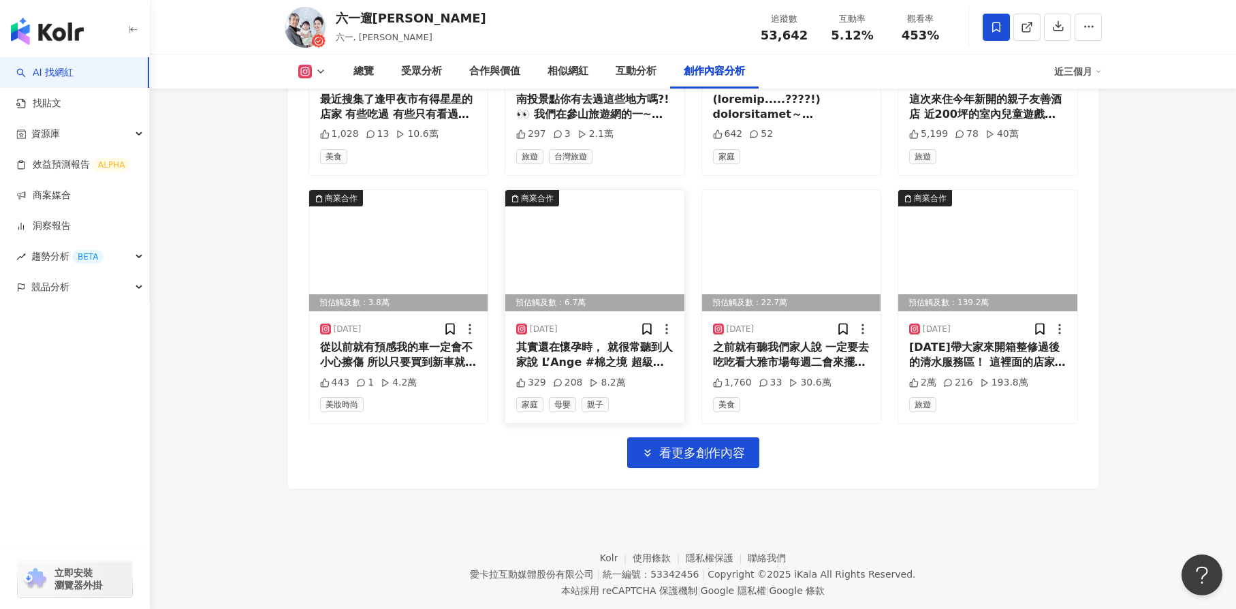
scroll to position [15923, 0]
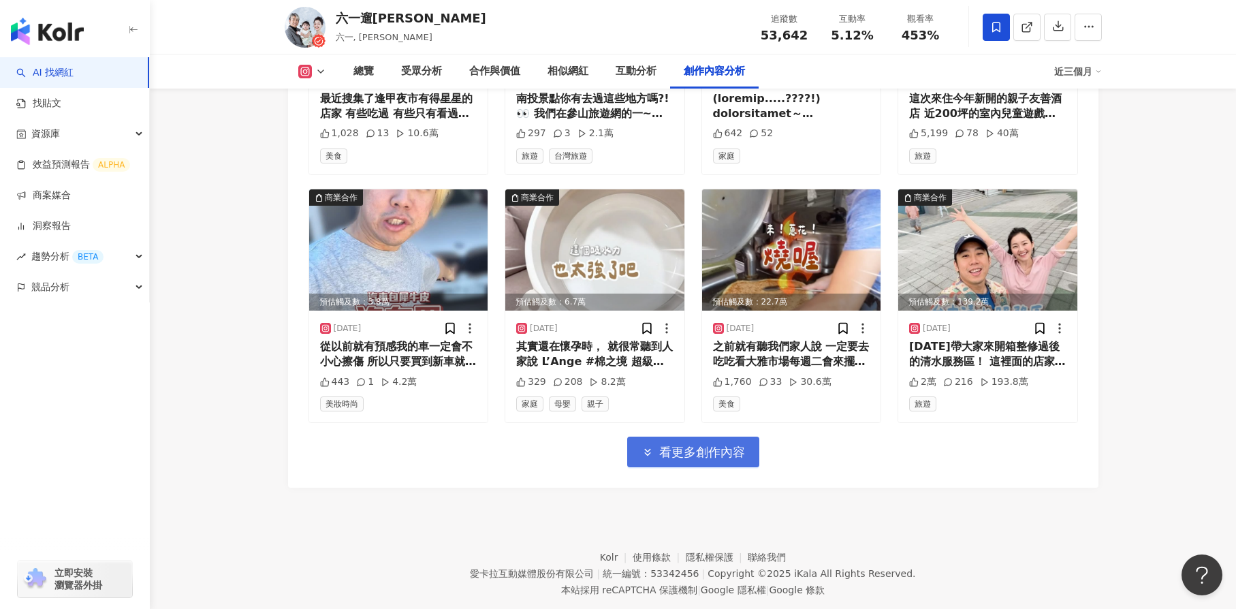
click at [681, 445] on span "看更多創作內容" at bounding box center [702, 452] width 86 height 15
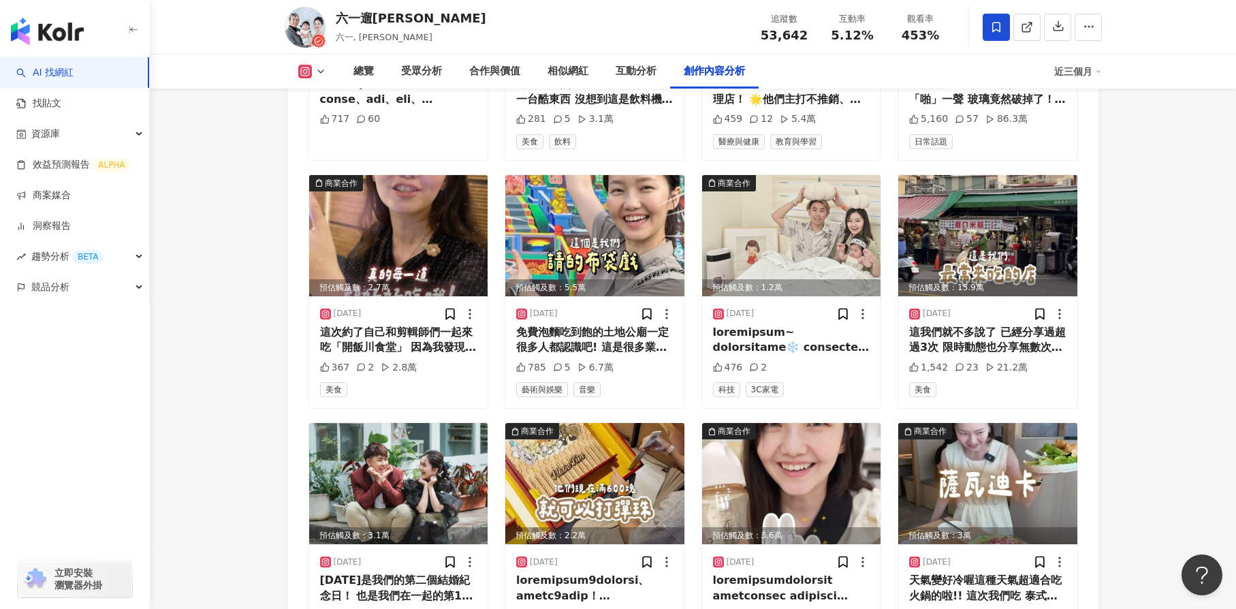
scroll to position [16638, 0]
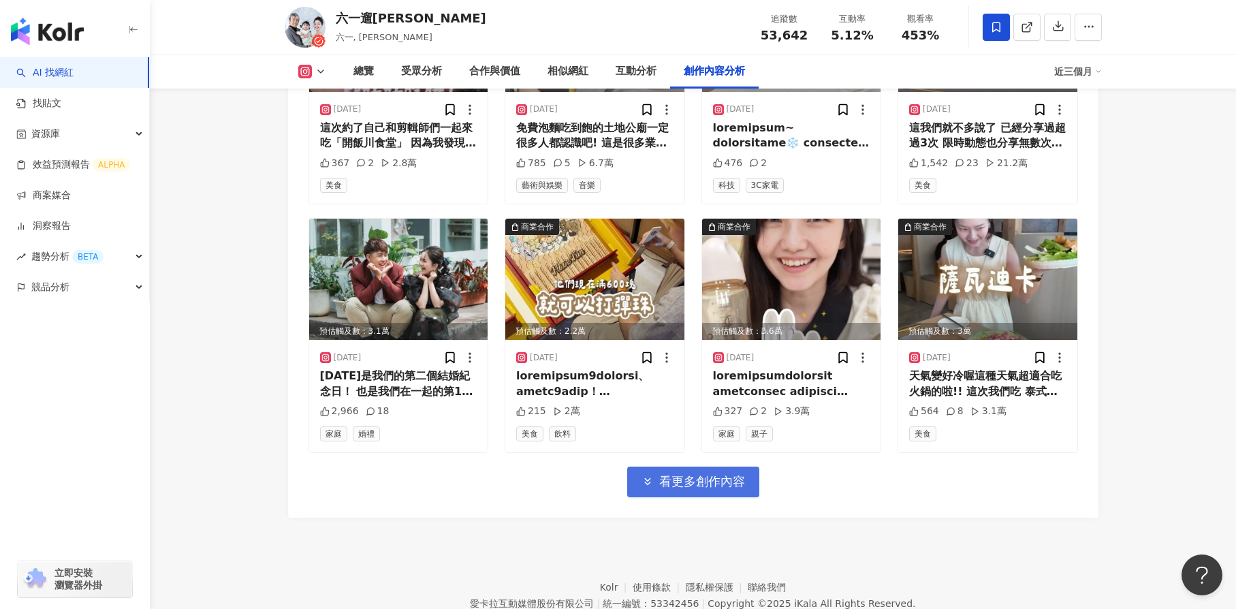
drag, startPoint x: 695, startPoint y: 454, endPoint x: 663, endPoint y: 453, distance: 32.0
click at [663, 474] on span "看更多創作內容" at bounding box center [702, 481] width 86 height 15
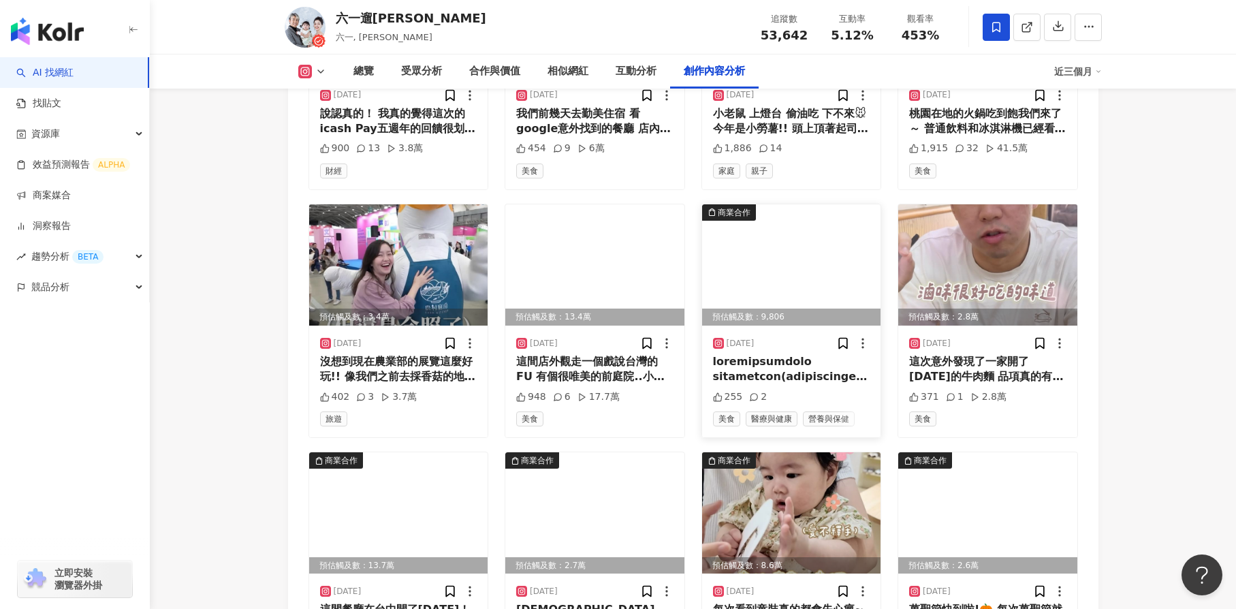
scroll to position [17412, 0]
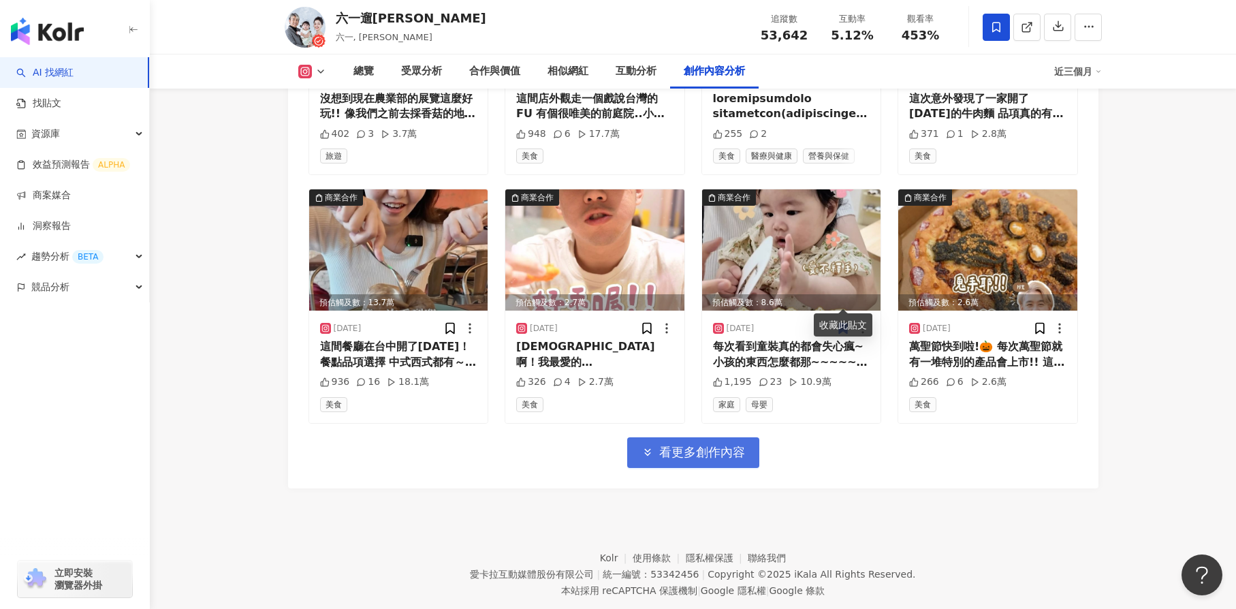
click at [703, 437] on button "看更多創作內容" at bounding box center [693, 452] width 132 height 31
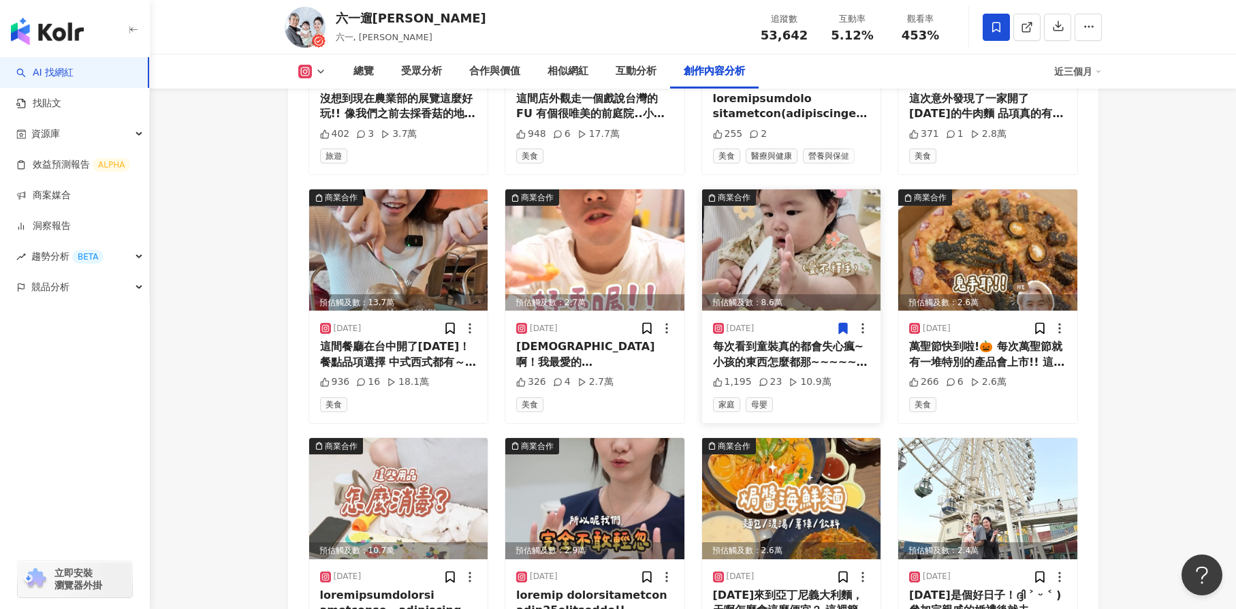
click at [843, 324] on icon at bounding box center [843, 329] width 8 height 10
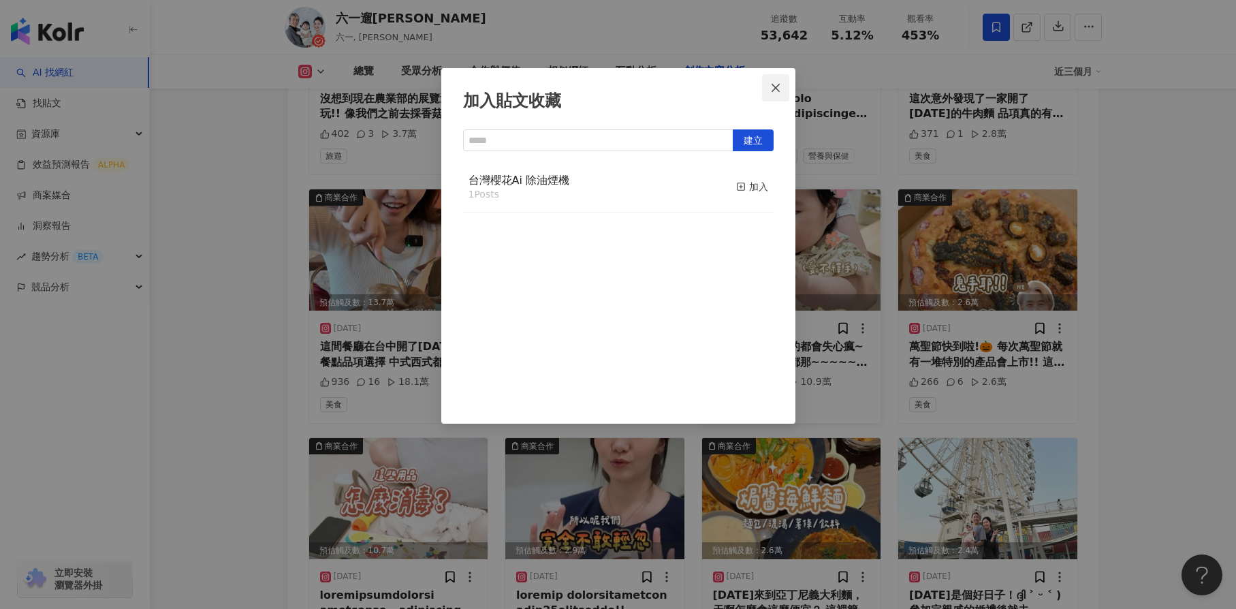
click at [779, 78] on button "Close" at bounding box center [775, 87] width 27 height 27
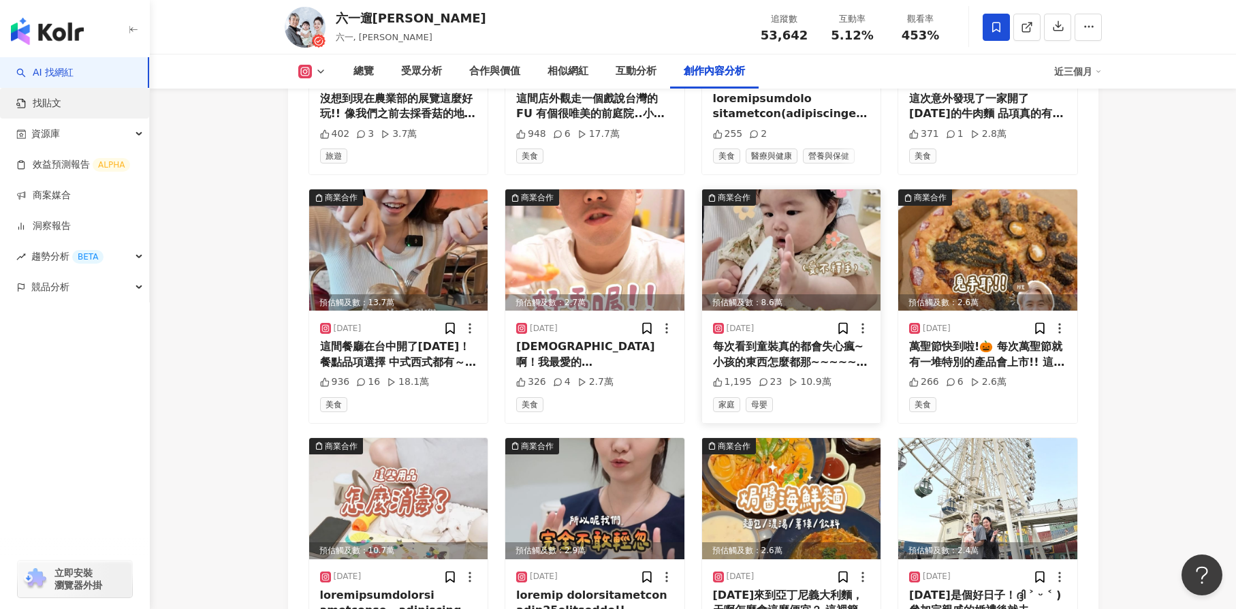
click at [61, 102] on link "找貼文" at bounding box center [38, 104] width 45 height 14
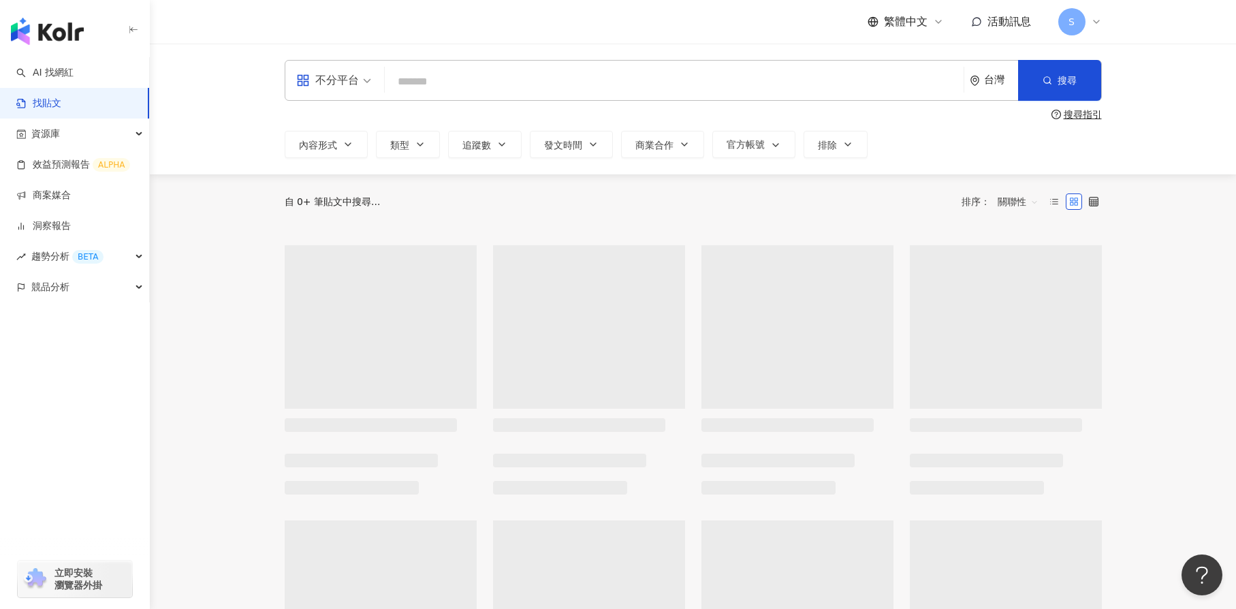
click at [436, 79] on input "search" at bounding box center [674, 81] width 568 height 29
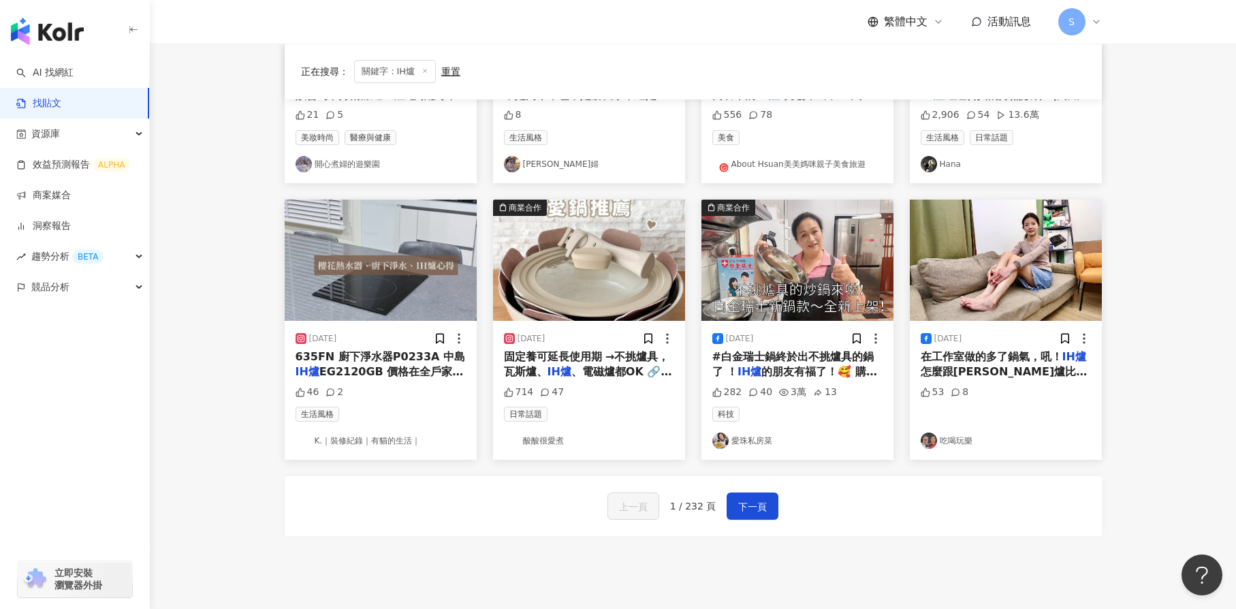
scroll to position [613, 0]
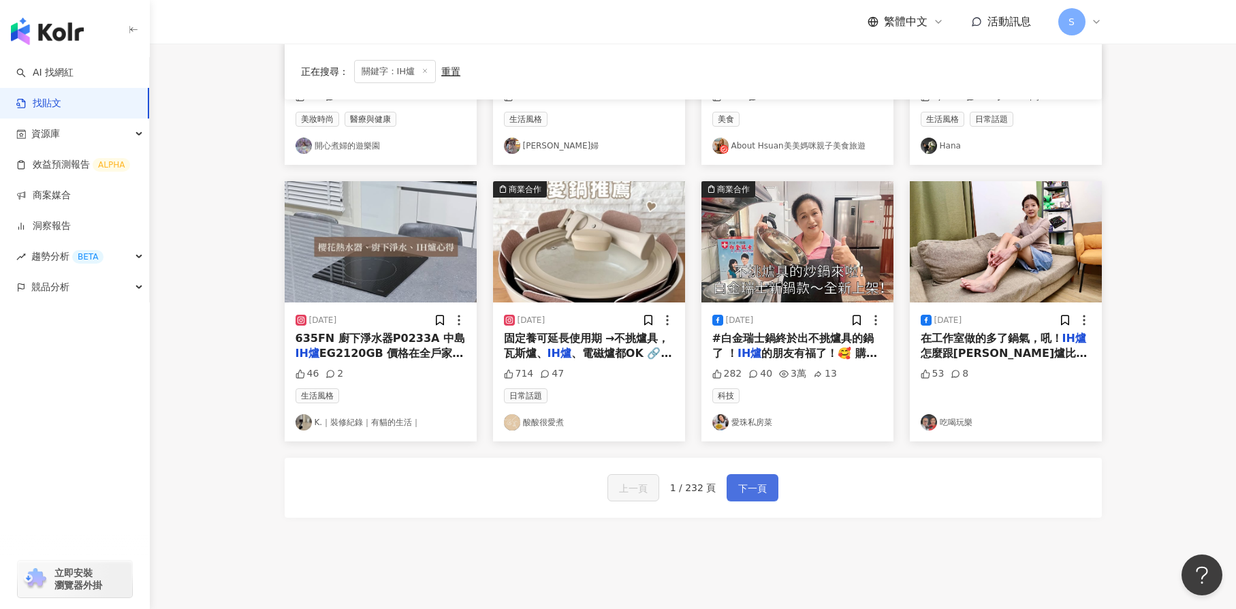
click at [738, 490] on span "下一頁" at bounding box center [752, 488] width 29 height 16
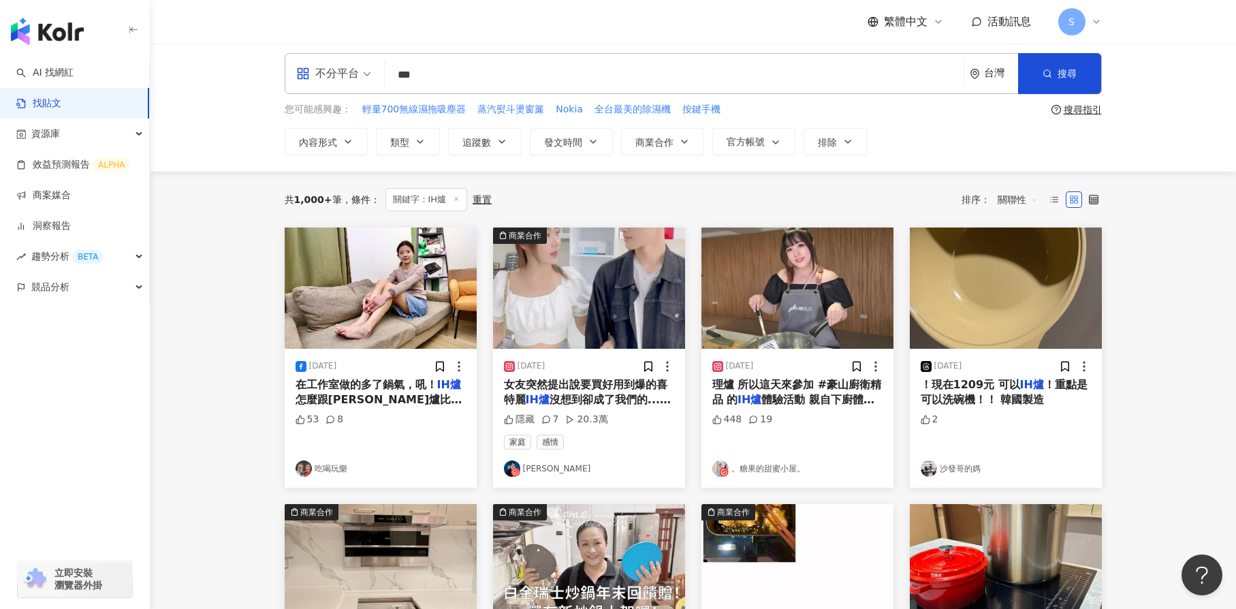
scroll to position [0, 0]
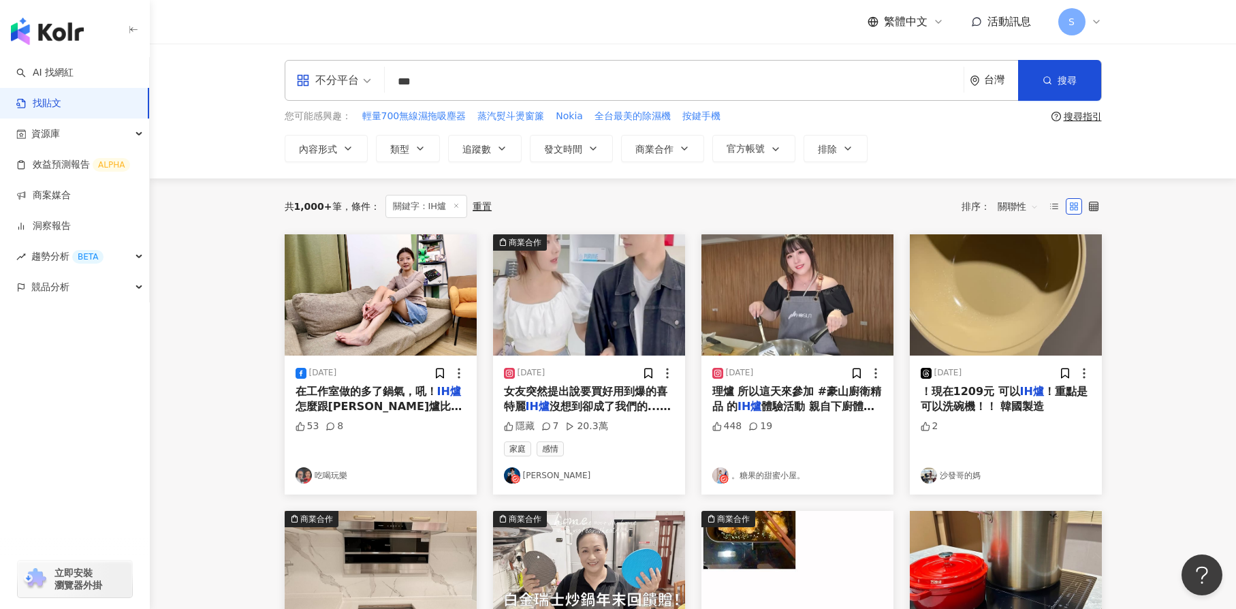
click at [527, 77] on input "***" at bounding box center [674, 81] width 568 height 29
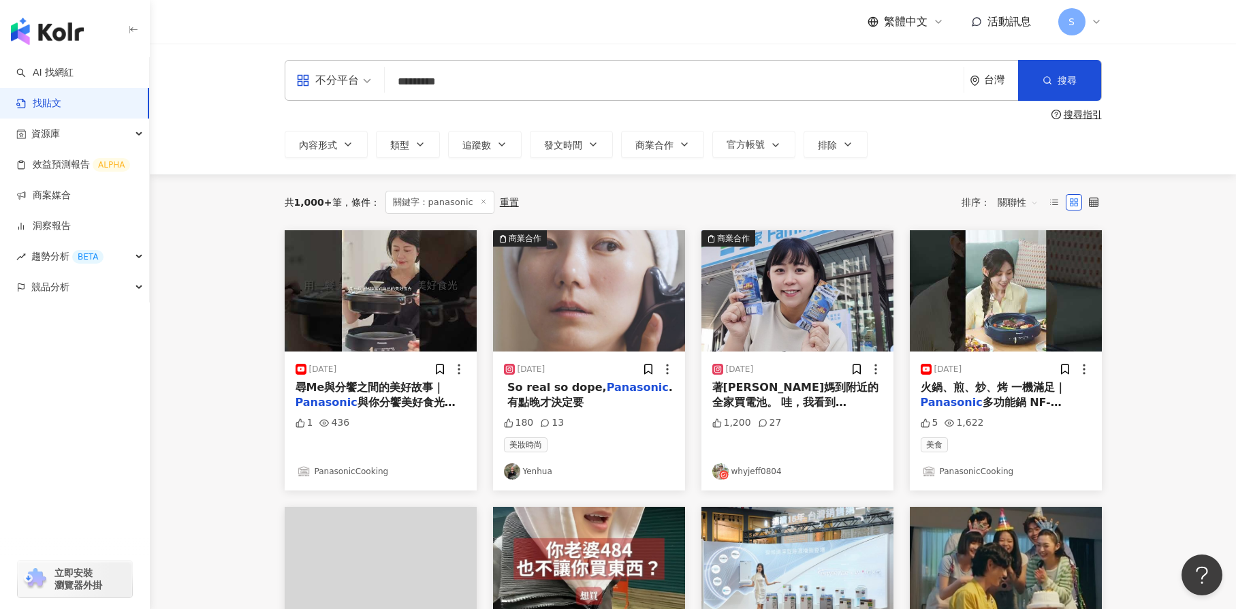
drag, startPoint x: 527, startPoint y: 78, endPoint x: 325, endPoint y: 73, distance: 202.4
click at [325, 73] on div "不分平台 panasonic ********* 台灣 搜尋 searchOperator 插入語法 完全符合 "" 聯集 OR 交集 AND 排除 - 群組…" at bounding box center [693, 80] width 817 height 41
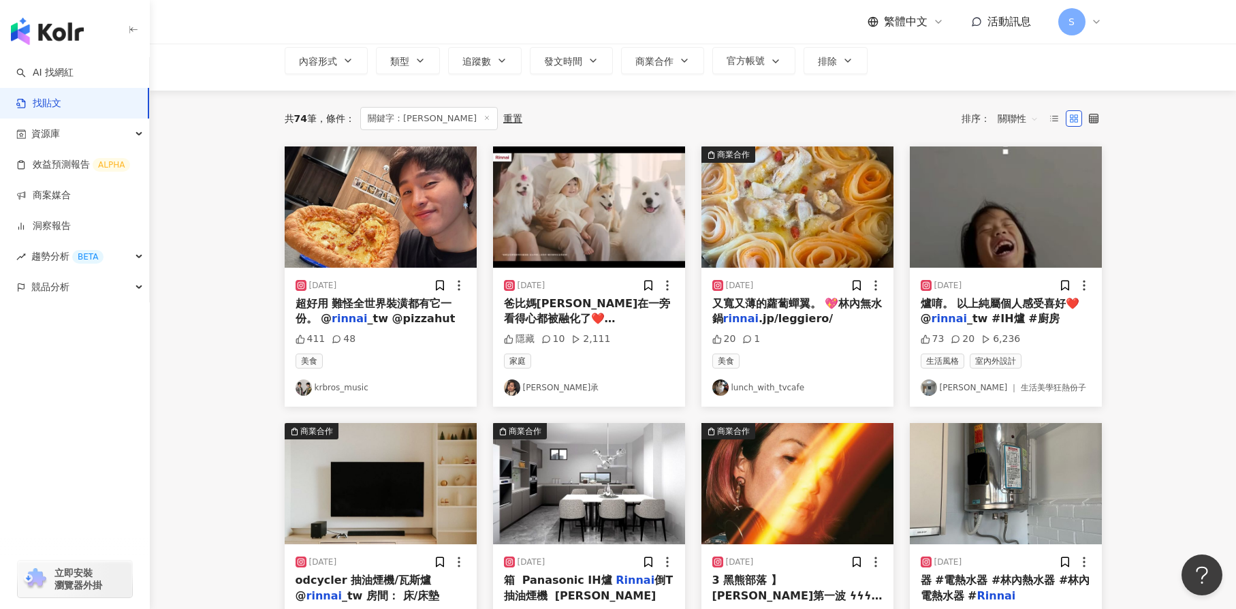
scroll to position [102, 0]
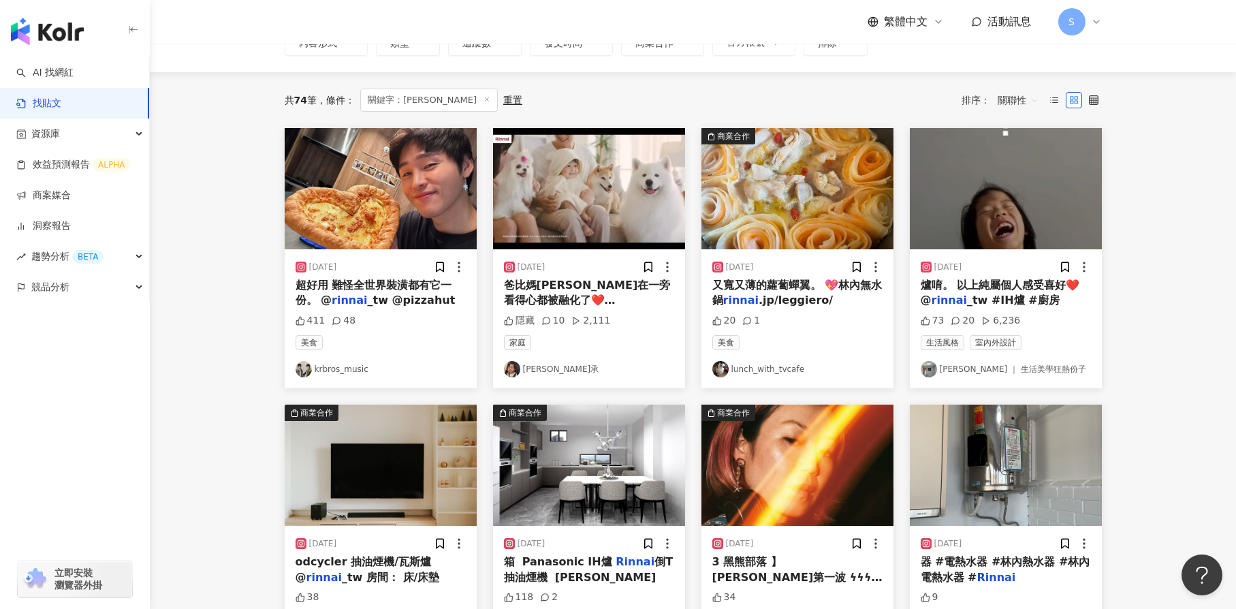
click at [983, 180] on img at bounding box center [1006, 188] width 192 height 121
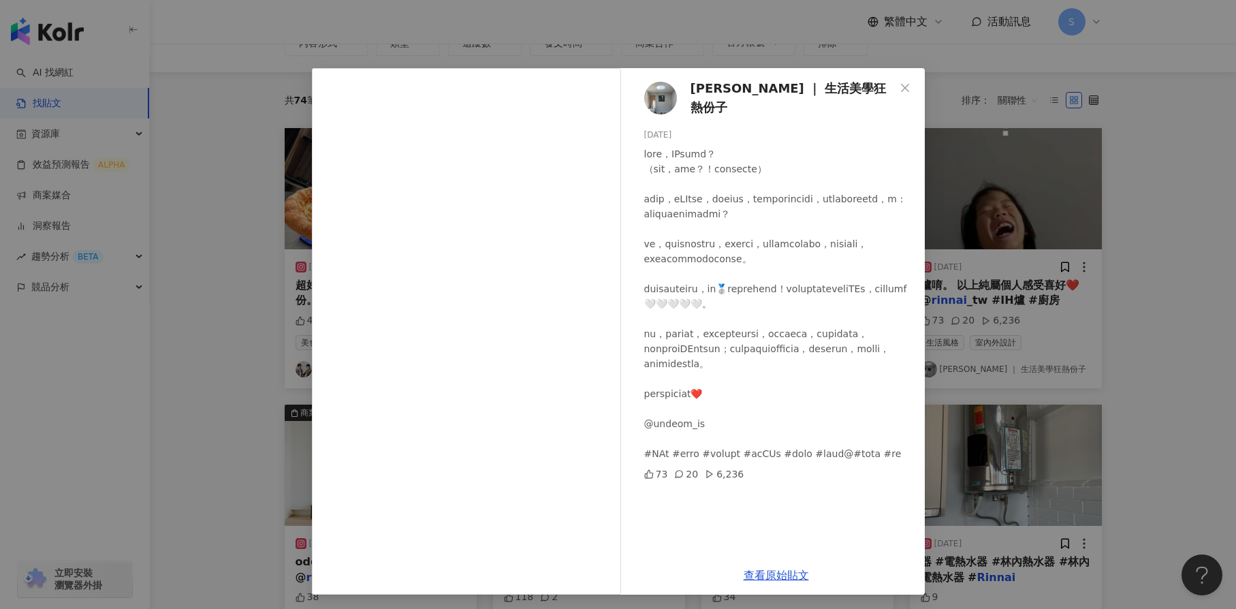
scroll to position [2, 0]
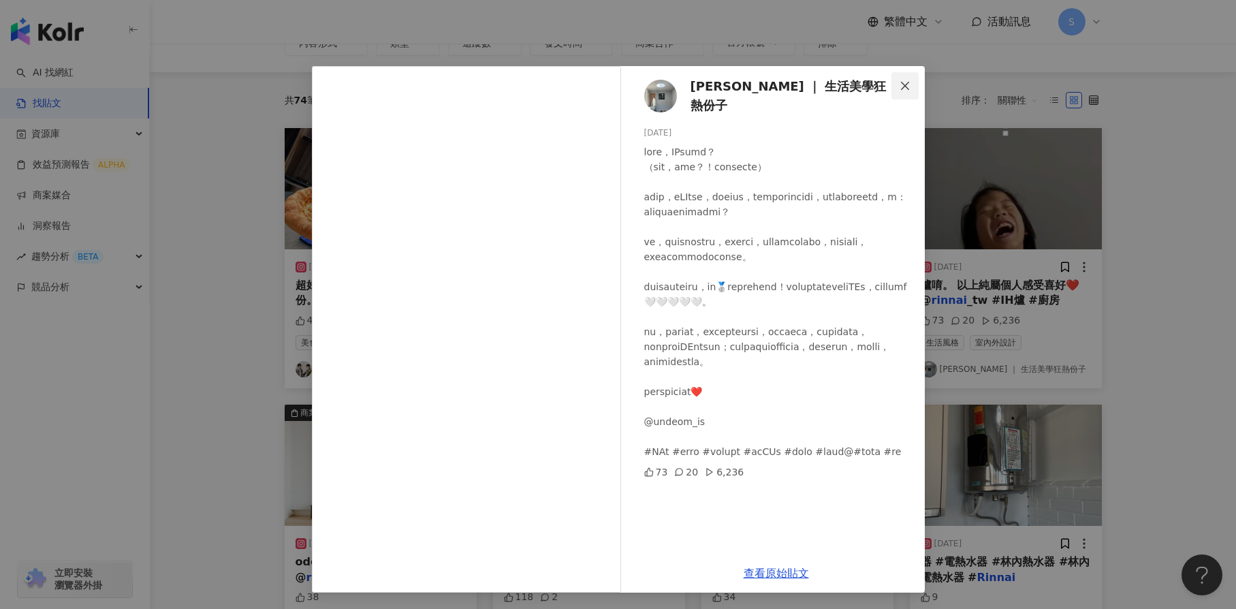
click at [897, 77] on button "Close" at bounding box center [905, 85] width 27 height 27
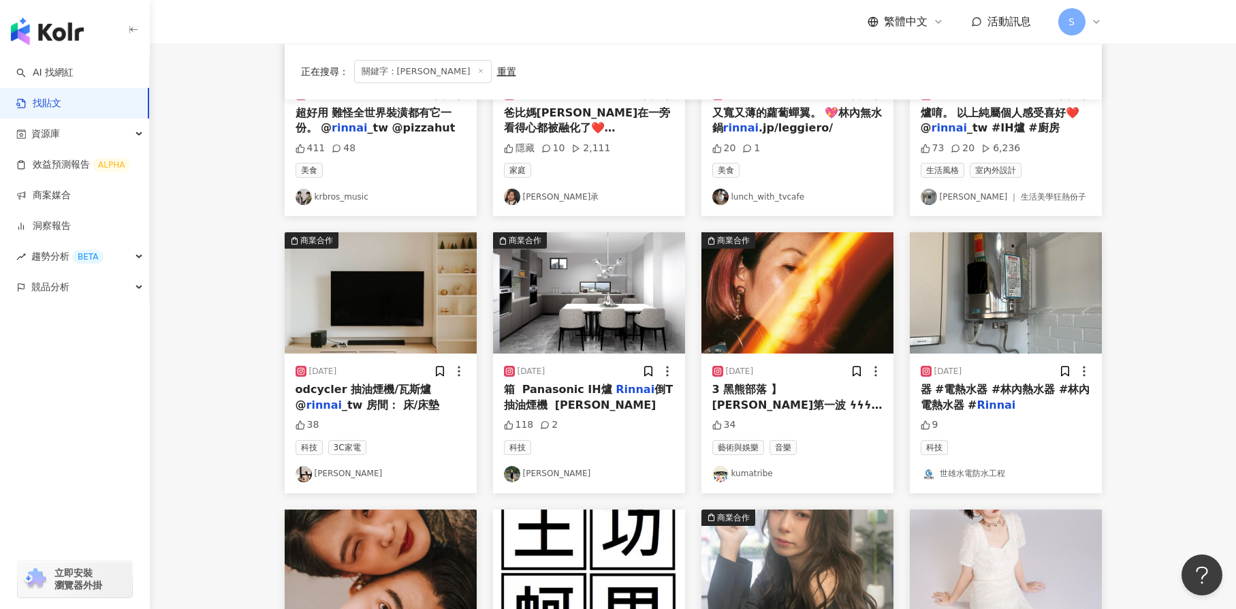
scroll to position [307, 0]
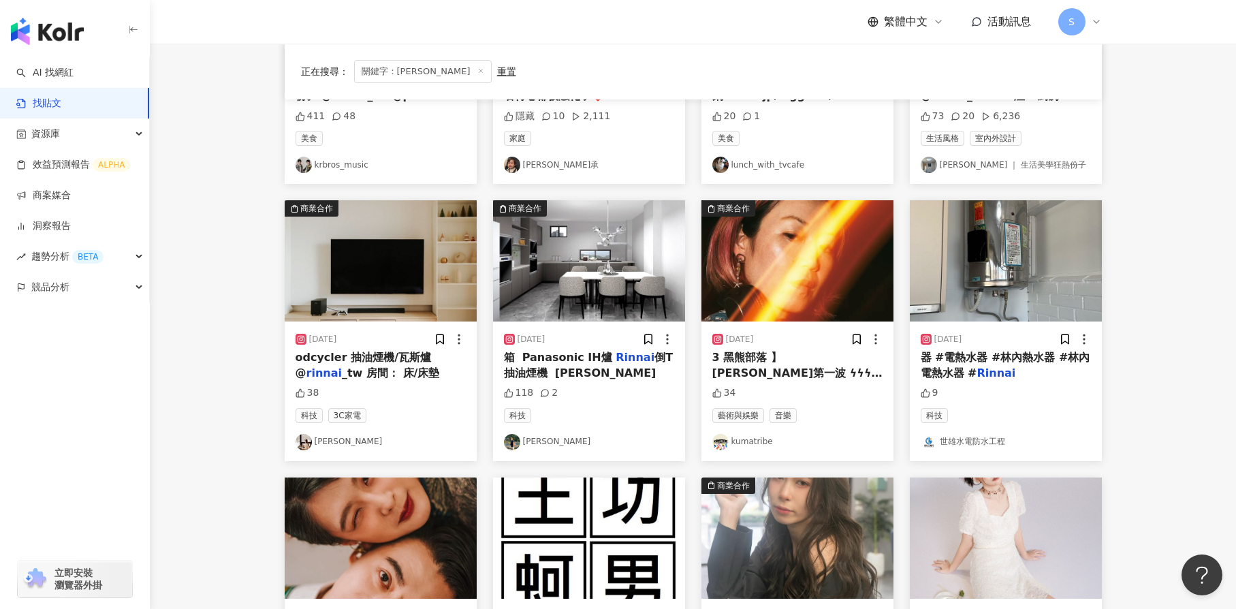
drag, startPoint x: 826, startPoint y: 249, endPoint x: 1151, endPoint y: 138, distance: 343.2
click at [1151, 138] on main "不分平台 ****** 台灣 搜尋 searchOperator 插入語法 完全符合 "" 聯集 OR 交集 AND 排除 - 群組 {} 搜尋指引 內容形式…" at bounding box center [693, 292] width 1087 height 1111
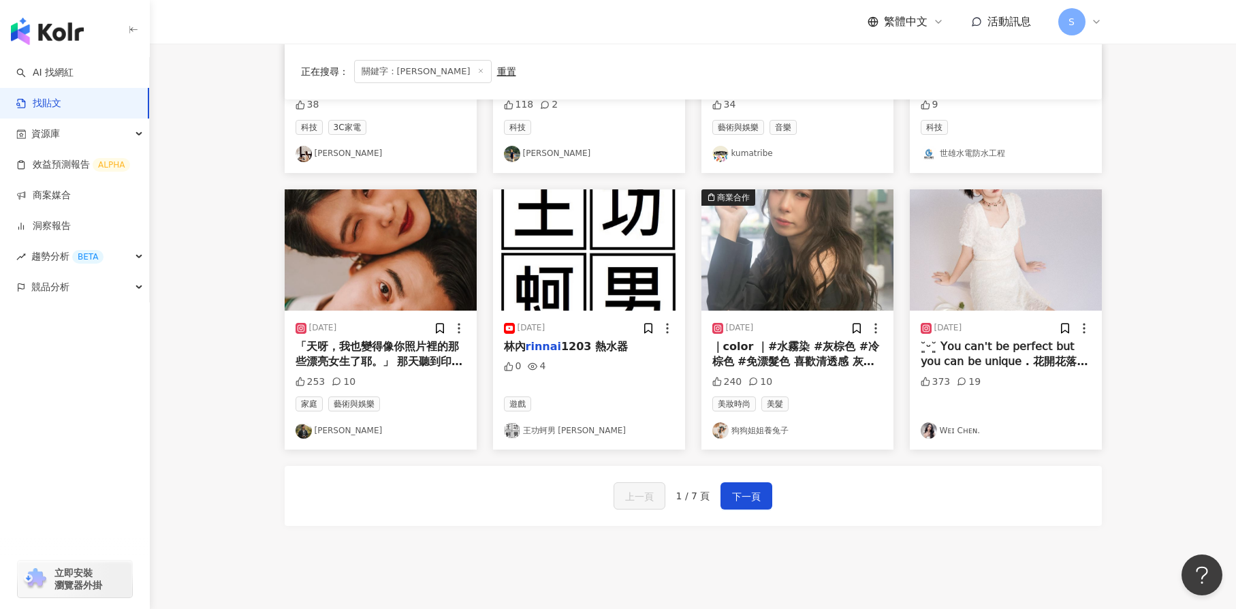
scroll to position [697, 0]
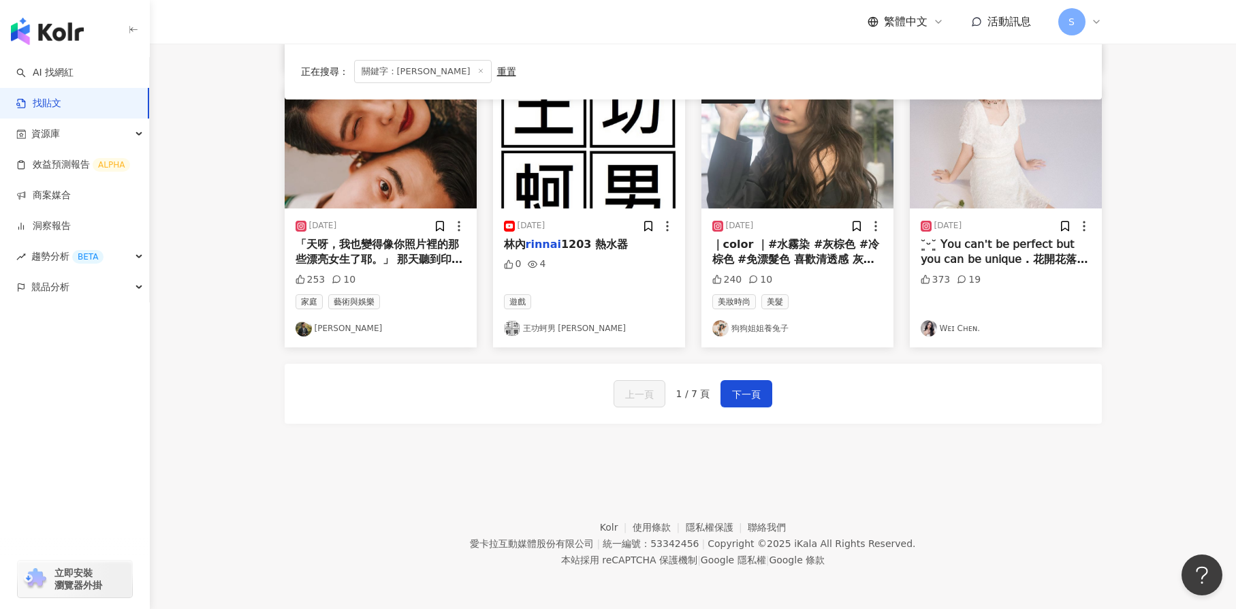
click at [599, 151] on img at bounding box center [589, 147] width 192 height 121
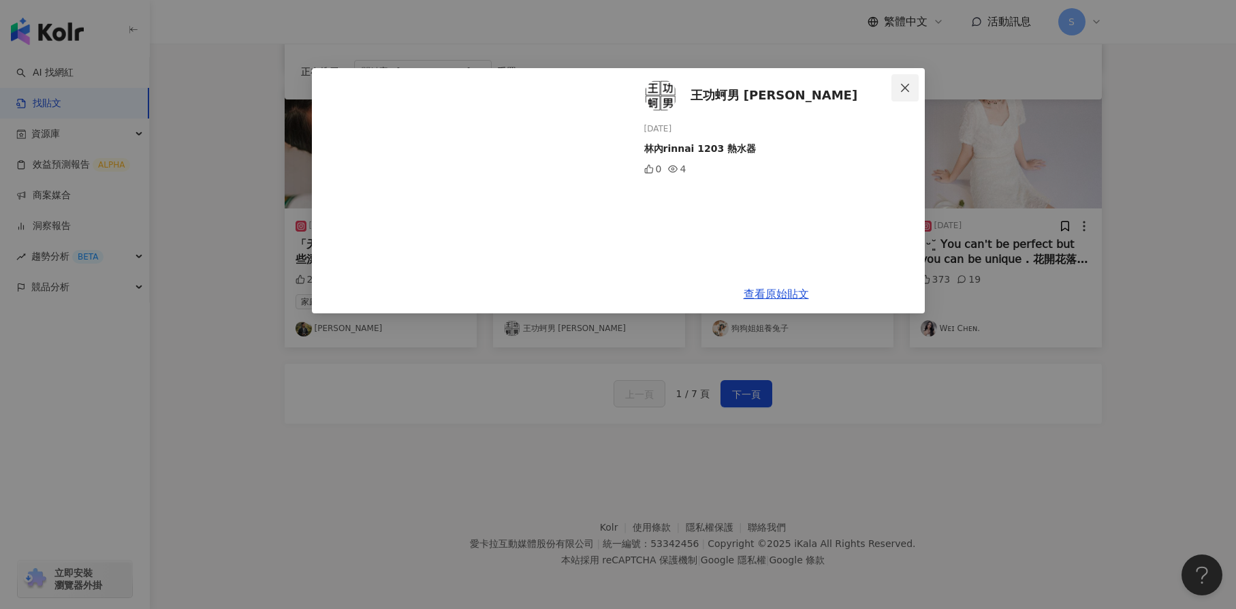
click at [911, 85] on span "Close" at bounding box center [905, 87] width 27 height 11
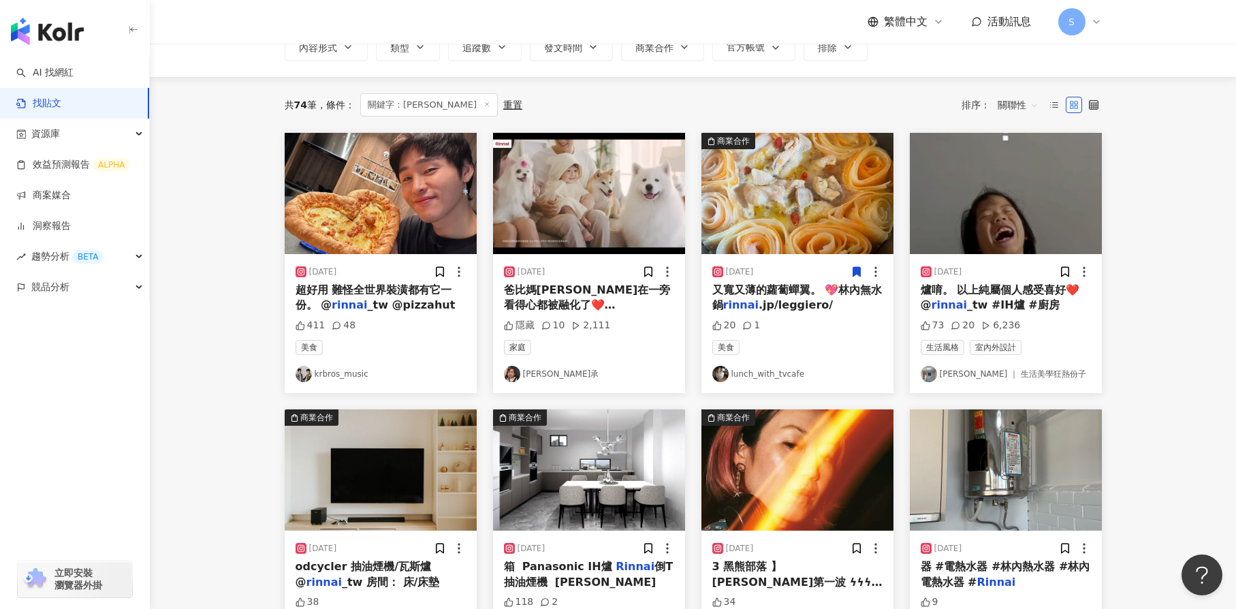
scroll to position [0, 0]
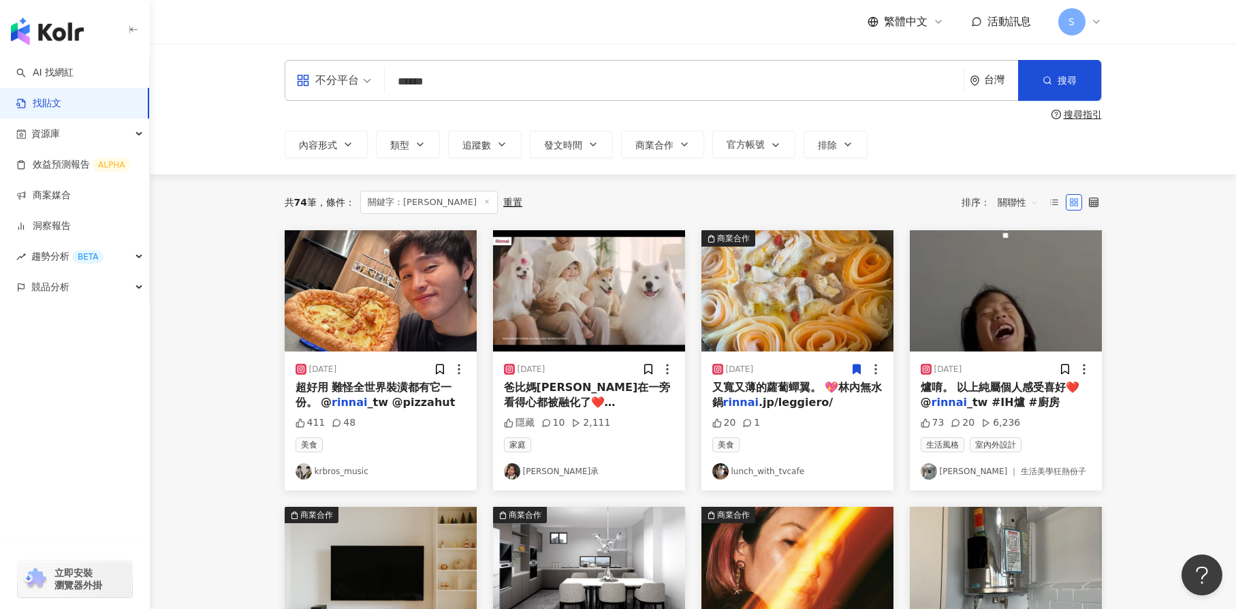
drag, startPoint x: 571, startPoint y: 82, endPoint x: 330, endPoint y: 76, distance: 240.6
click at [330, 76] on div "不分平台 Rinnai ****** 台灣 搜尋 searchOperator 插入語法 完全符合 "" 聯集 OR 交集 AND 排除 - 群組 {}" at bounding box center [693, 80] width 817 height 41
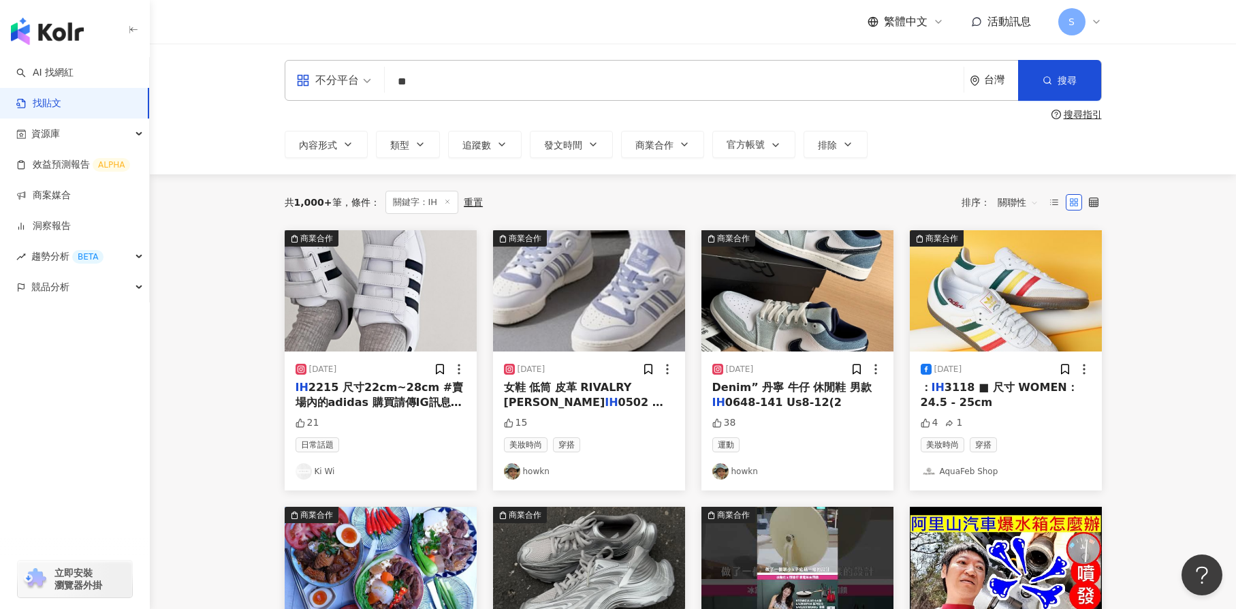
drag, startPoint x: 437, startPoint y: 91, endPoint x: 246, endPoint y: 87, distance: 191.5
click at [246, 87] on div "不分平台 IH ** 台灣 搜尋 searchOperator 插入語法 完全符合 "" 聯集 OR 交集 AND 排除 - 群組 {} 搜尋指引 內容形式 …" at bounding box center [693, 109] width 1087 height 131
type input "**********"
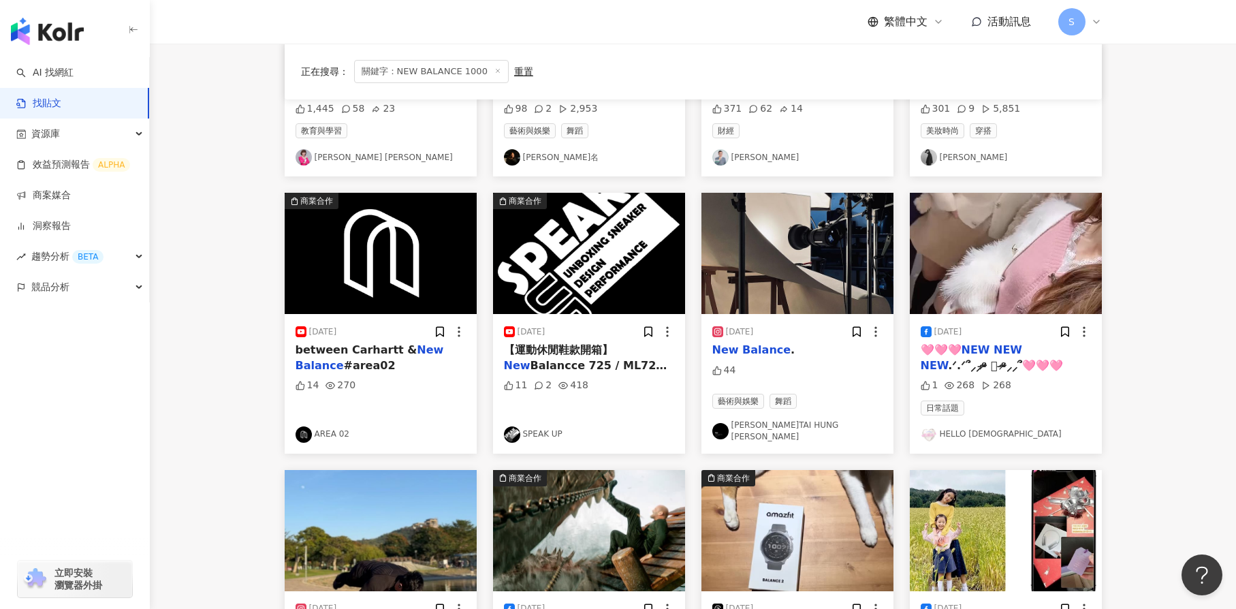
scroll to position [204, 0]
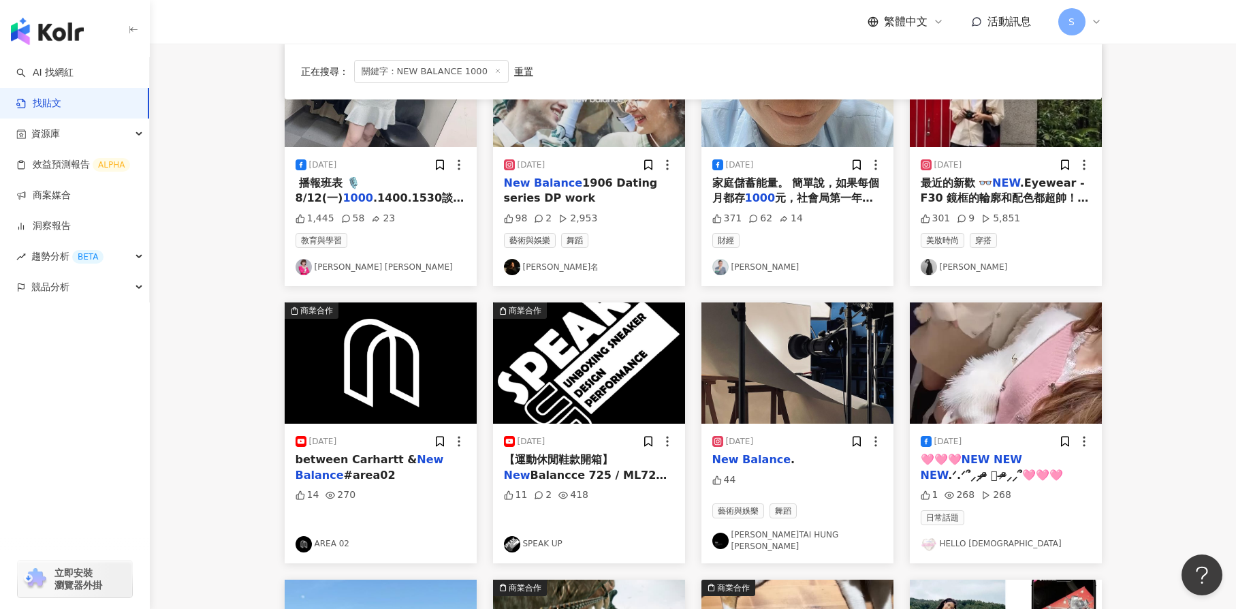
click at [526, 72] on div "正在搜尋 ： 關鍵字：NEW BALANCE 1000 重置 排序： 關聯性" at bounding box center [693, 71] width 785 height 23
click at [521, 72] on div "重置" at bounding box center [523, 71] width 19 height 11
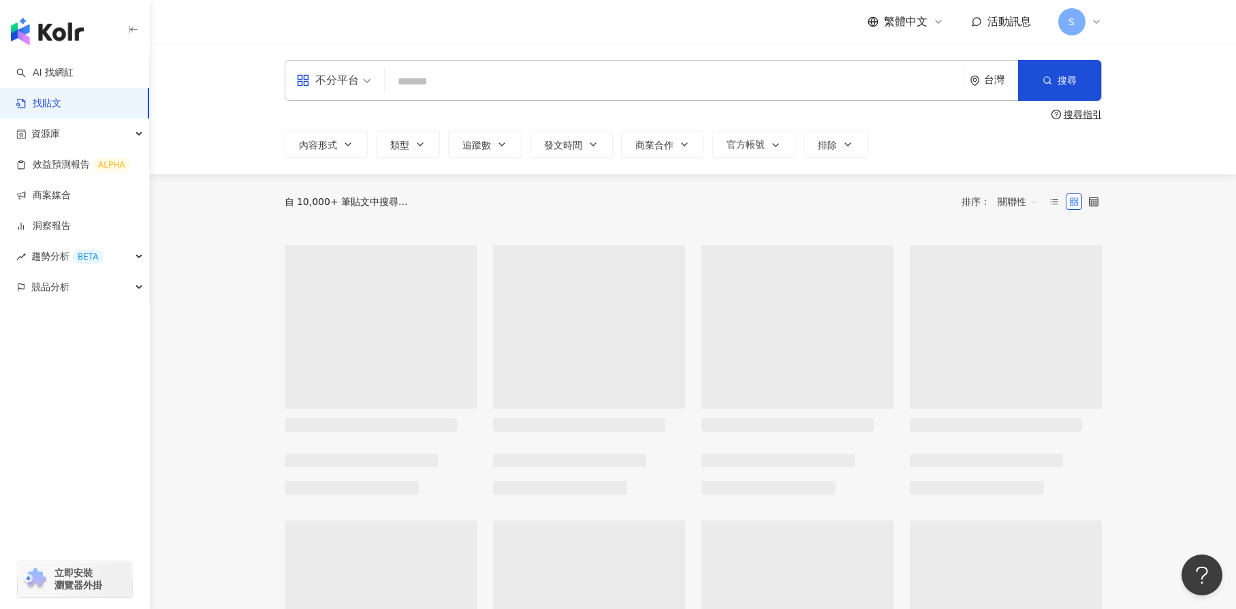
click at [484, 67] on input "search" at bounding box center [674, 81] width 568 height 29
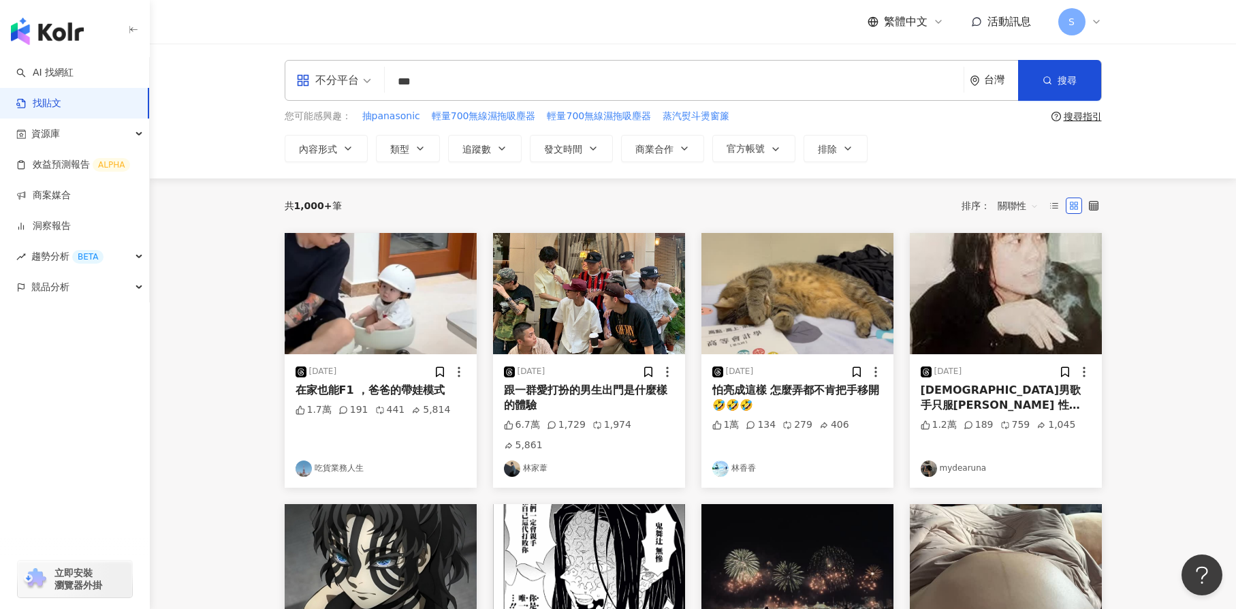
type input "***"
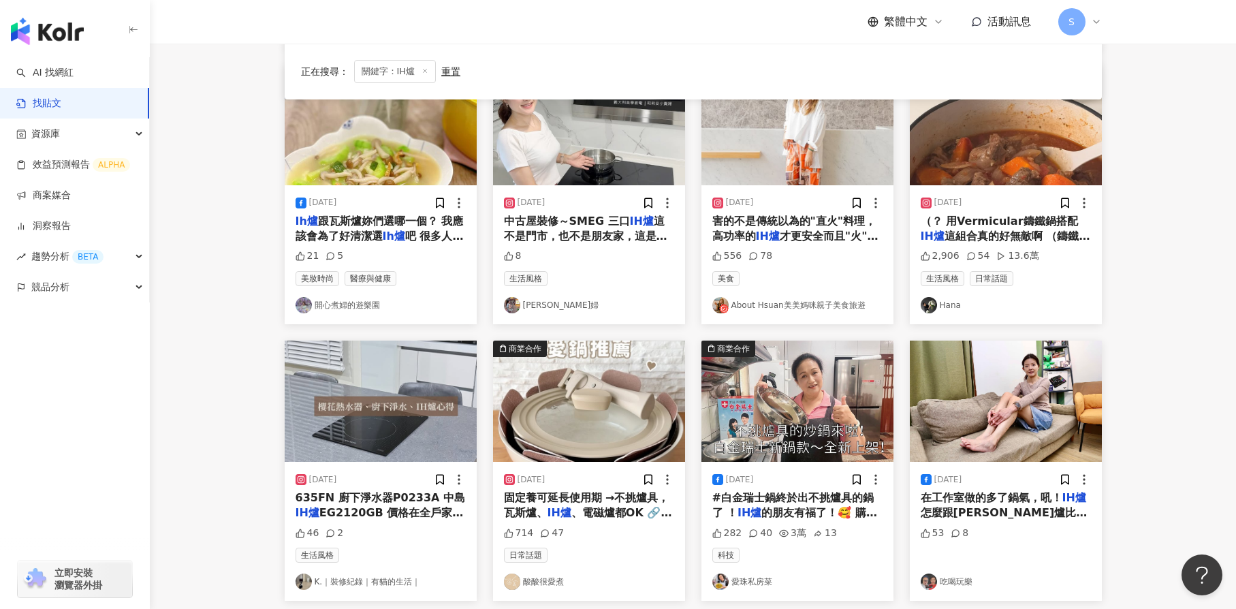
scroll to position [511, 0]
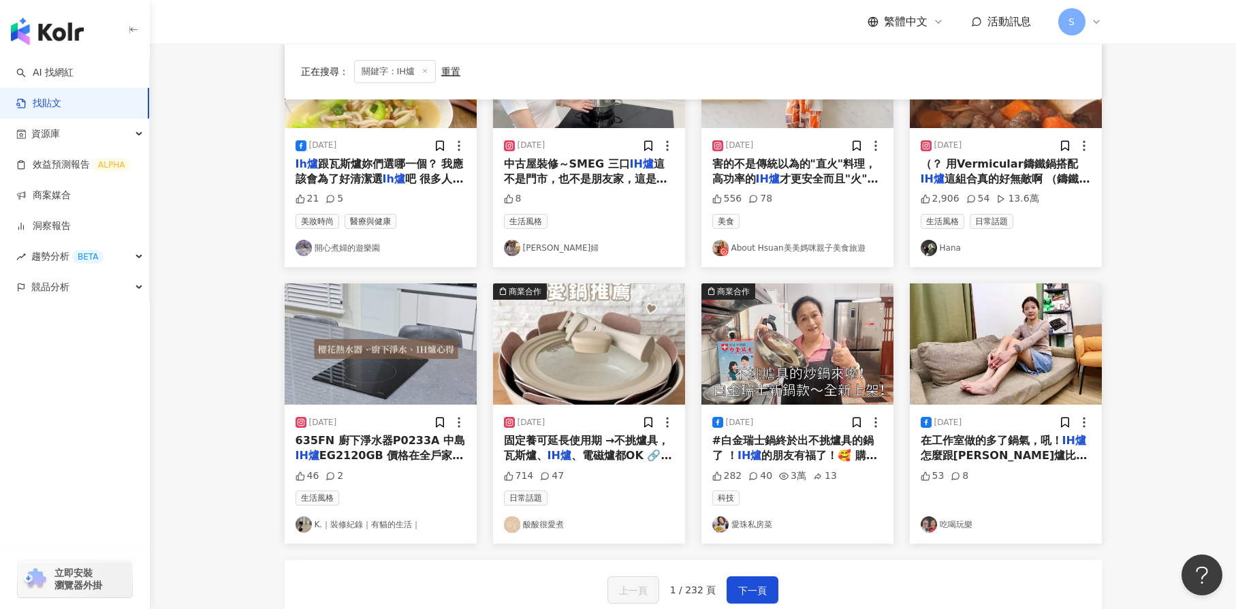
click at [387, 328] on img at bounding box center [381, 343] width 192 height 121
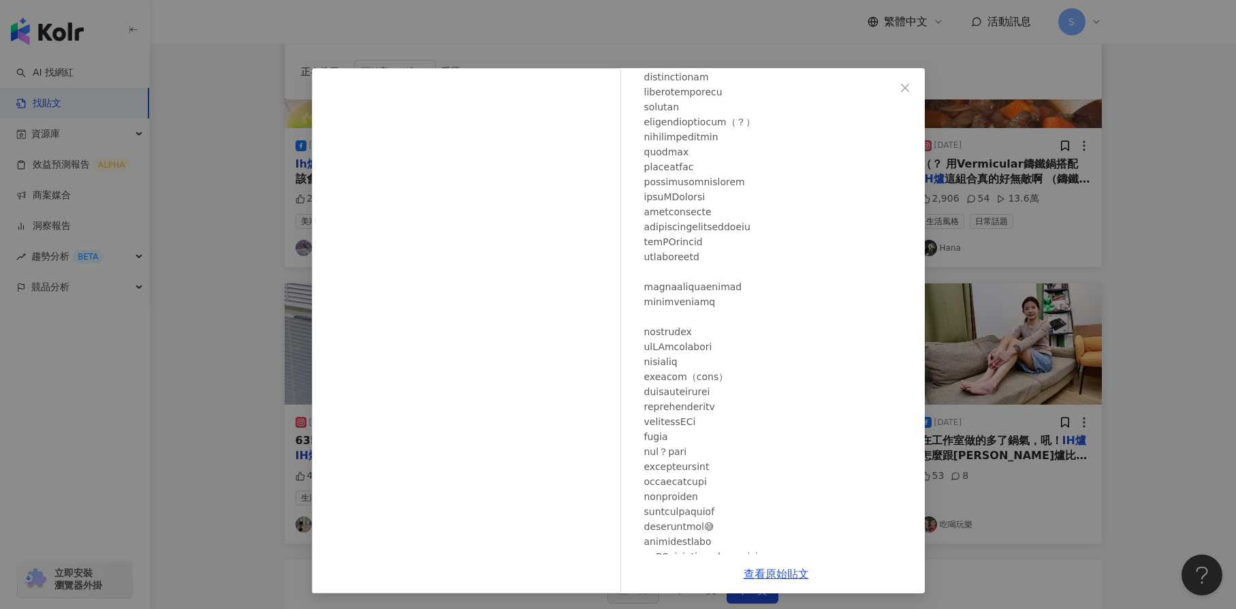
scroll to position [1226, 0]
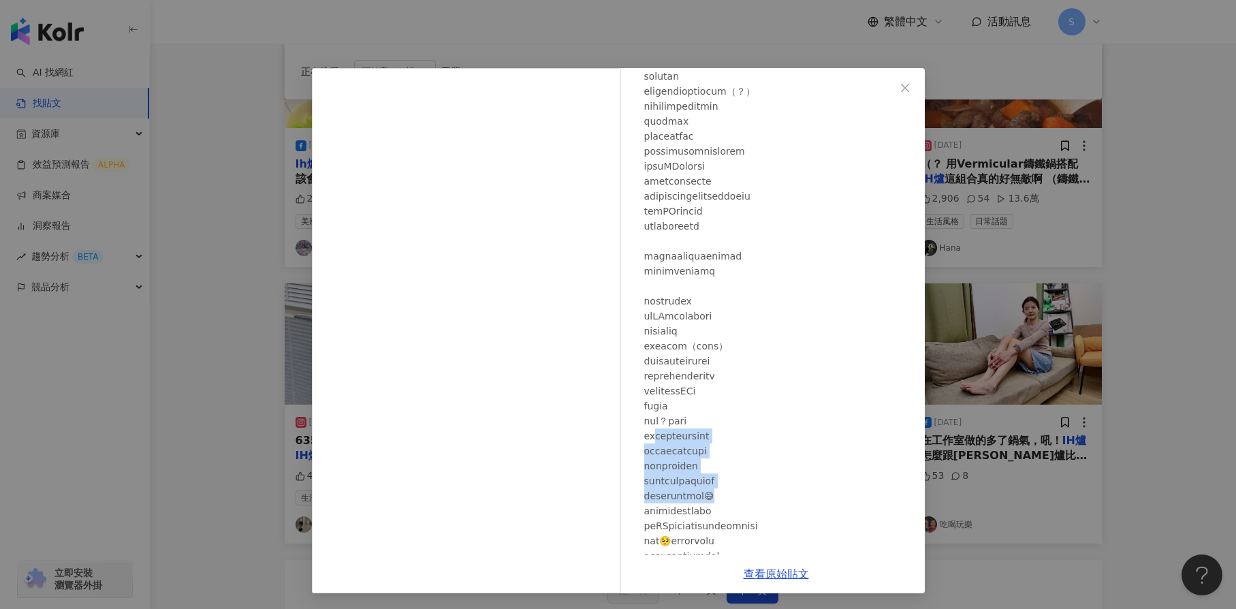
drag, startPoint x: 658, startPoint y: 436, endPoint x: 780, endPoint y: 495, distance: 135.6
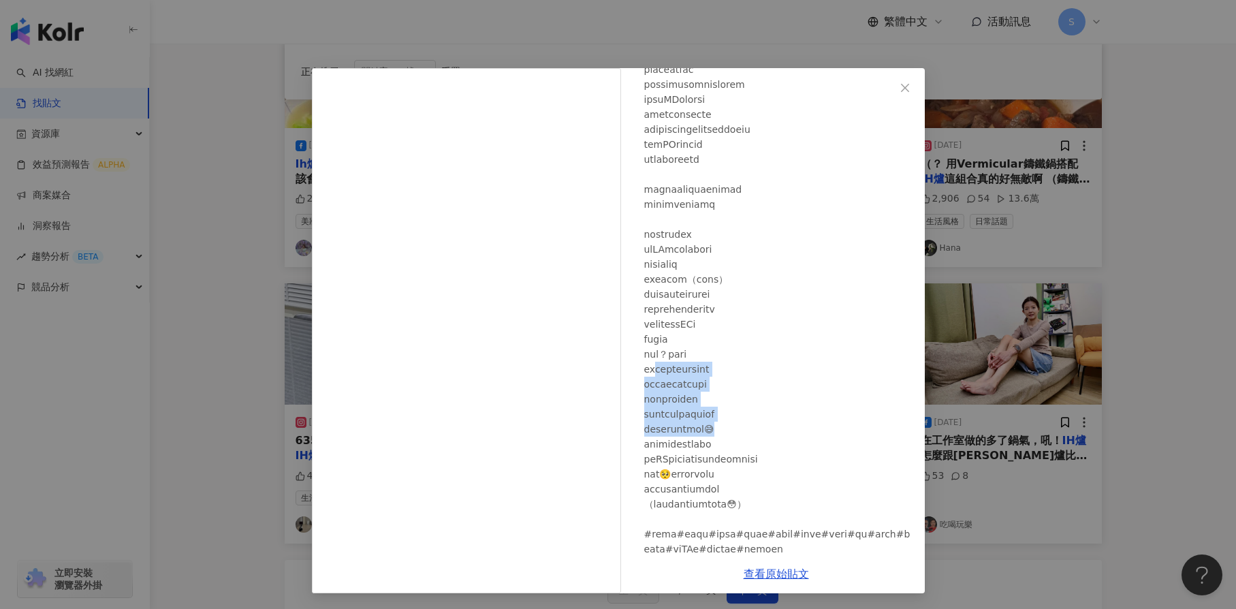
scroll to position [1328, 0]
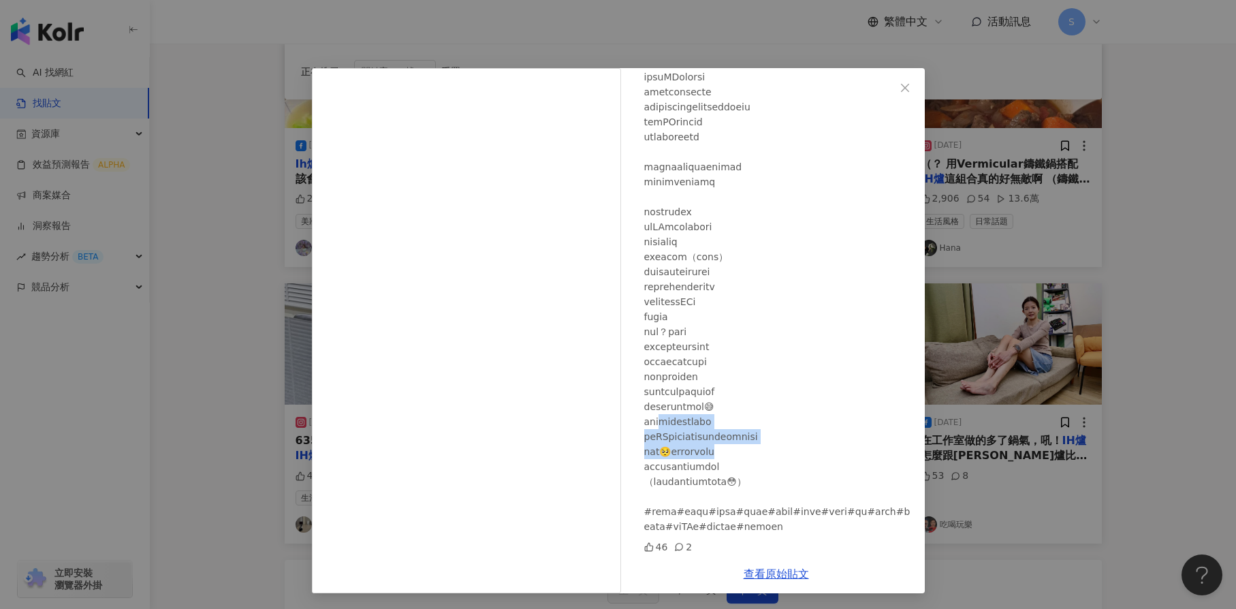
drag, startPoint x: 667, startPoint y: 408, endPoint x: 828, endPoint y: 435, distance: 162.9
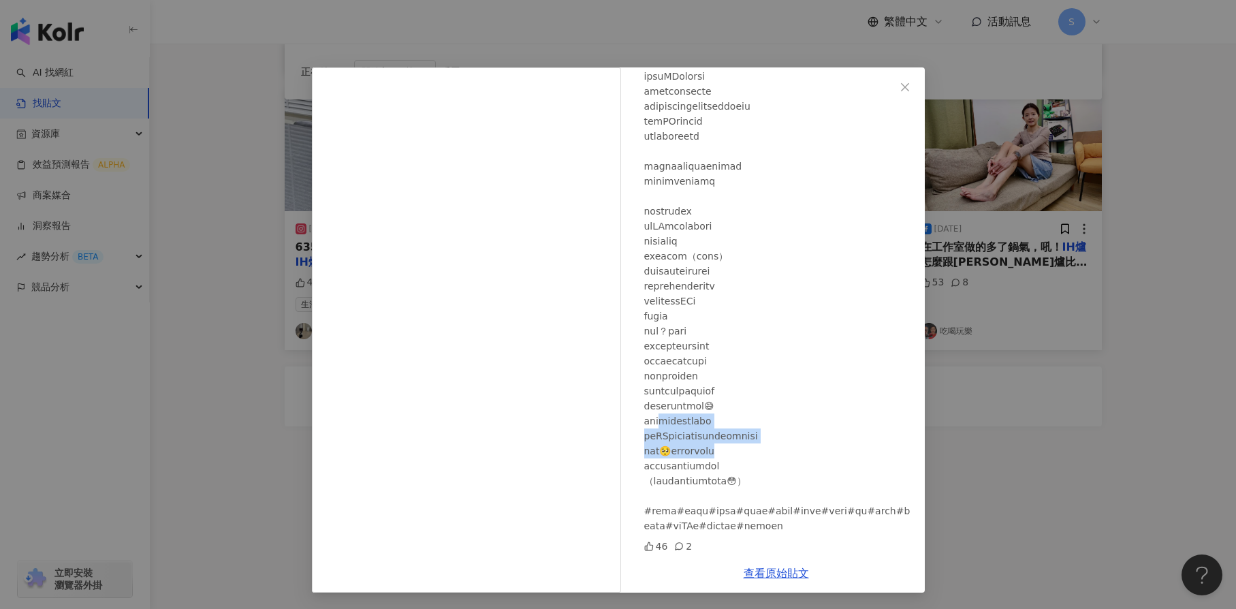
scroll to position [707, 0]
click at [674, 548] on div "2" at bounding box center [683, 546] width 18 height 15
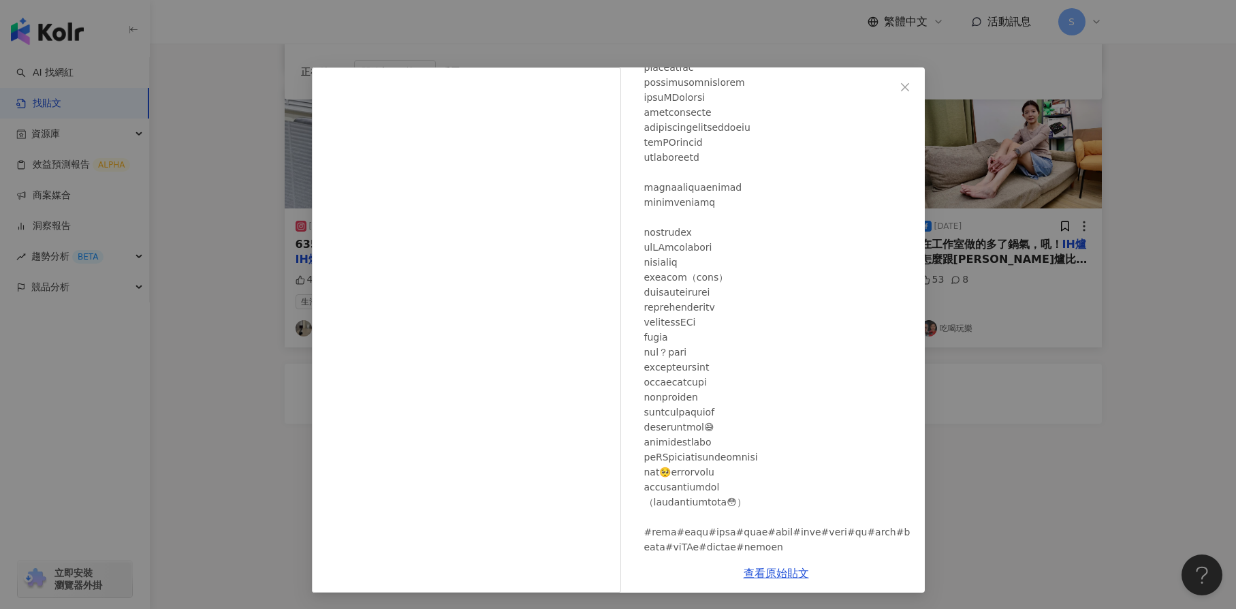
scroll to position [1330, 0]
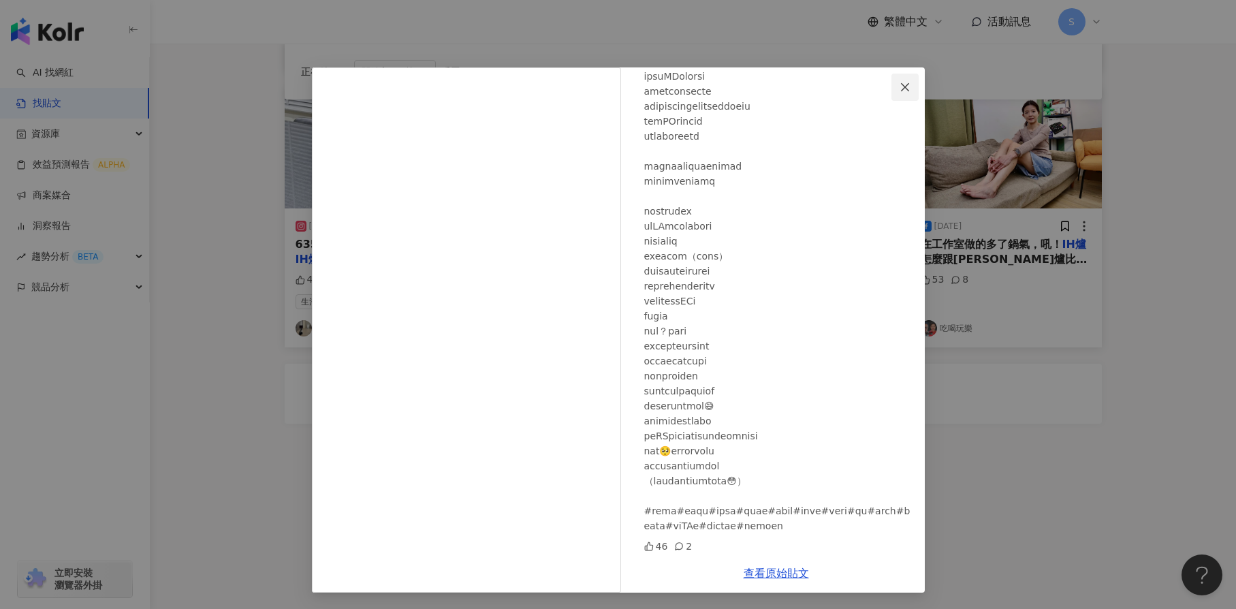
click at [900, 86] on icon "close" at bounding box center [905, 87] width 11 height 11
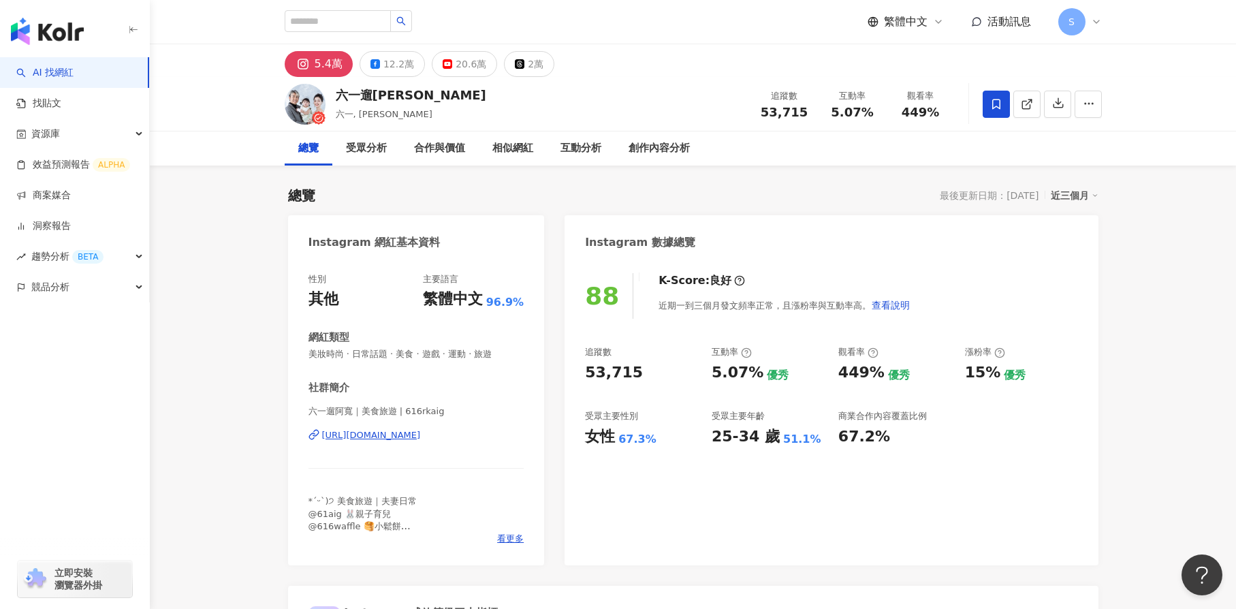
click at [714, 503] on div "88 K-Score : 良好 近期一到三個月發文頻率正常，且漲粉率與互動率高。 查看說明 追蹤數 53,715 互動率 5.07% 優秀 觀看率 449% …" at bounding box center [831, 413] width 533 height 306
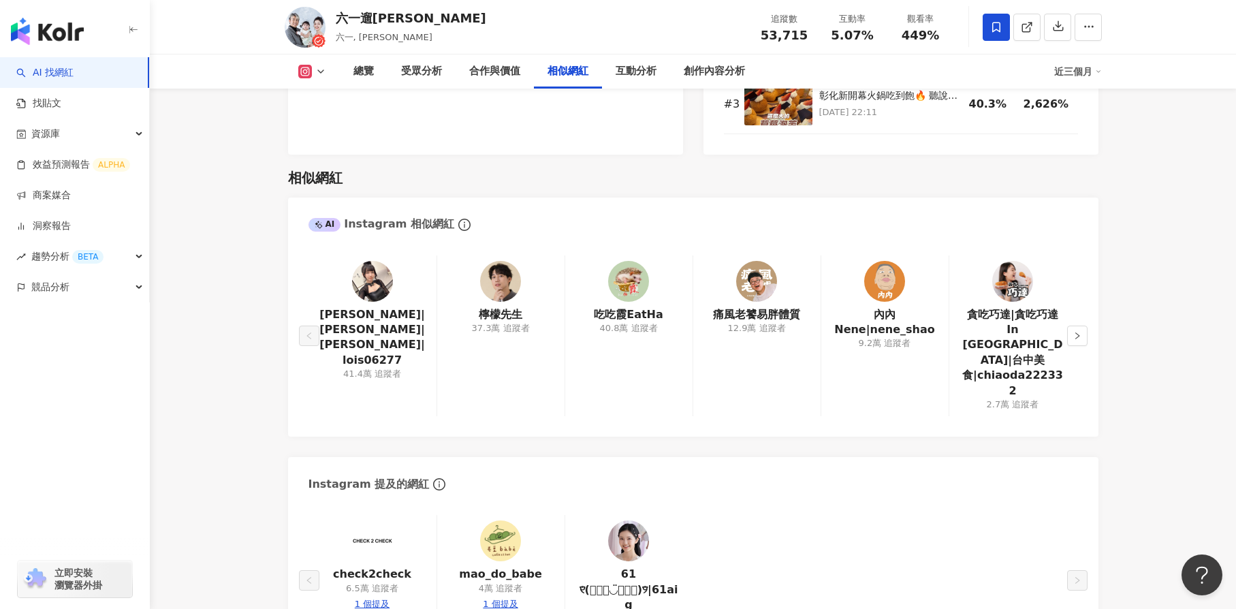
scroll to position [2146, 0]
